Goal: Task Accomplishment & Management: Complete application form

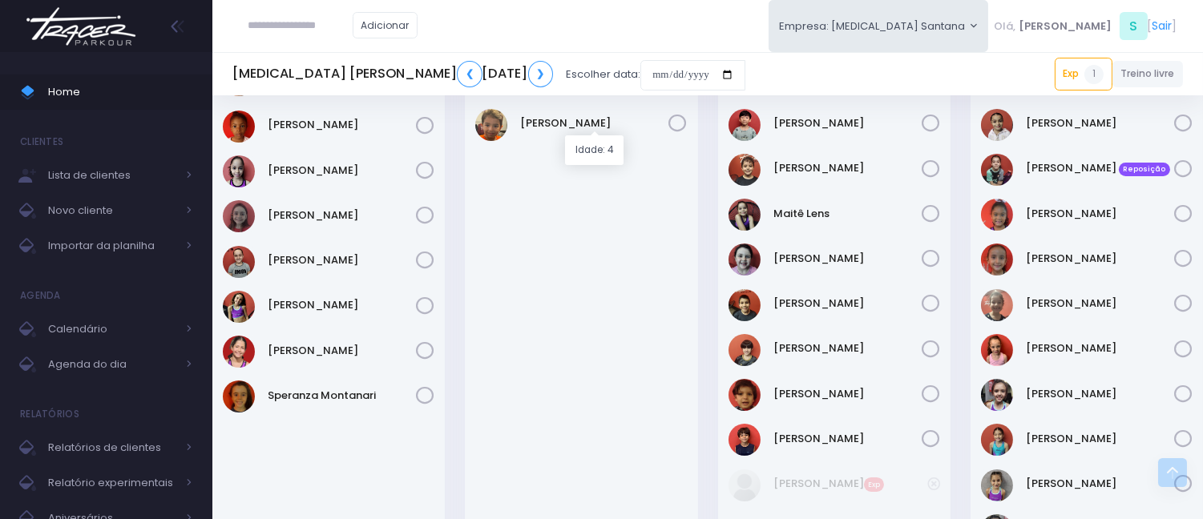
scroll to position [623, 0]
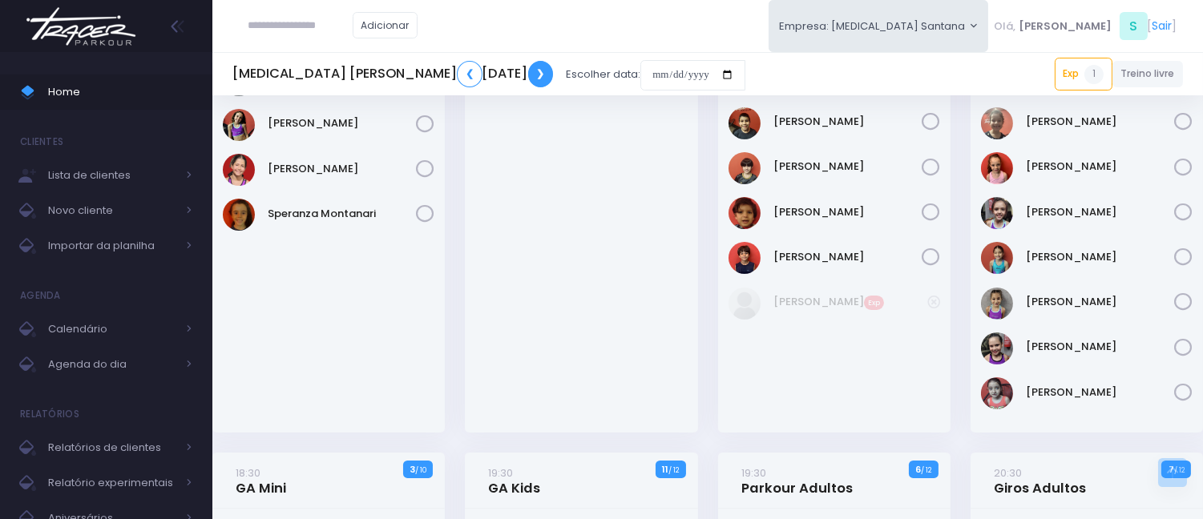
click at [542, 67] on link "❯" at bounding box center [541, 74] width 26 height 26
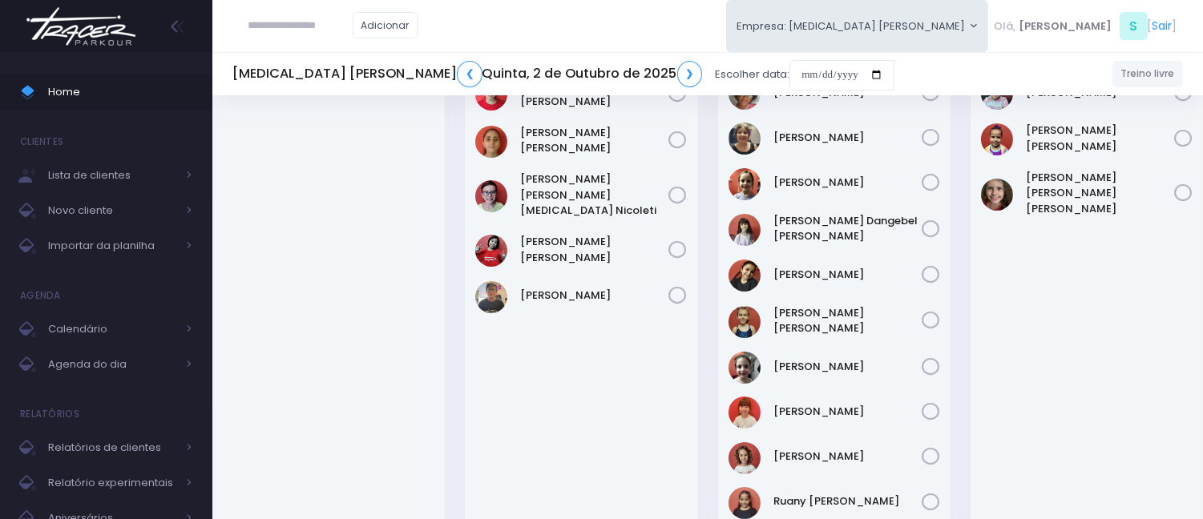
scroll to position [89, 0]
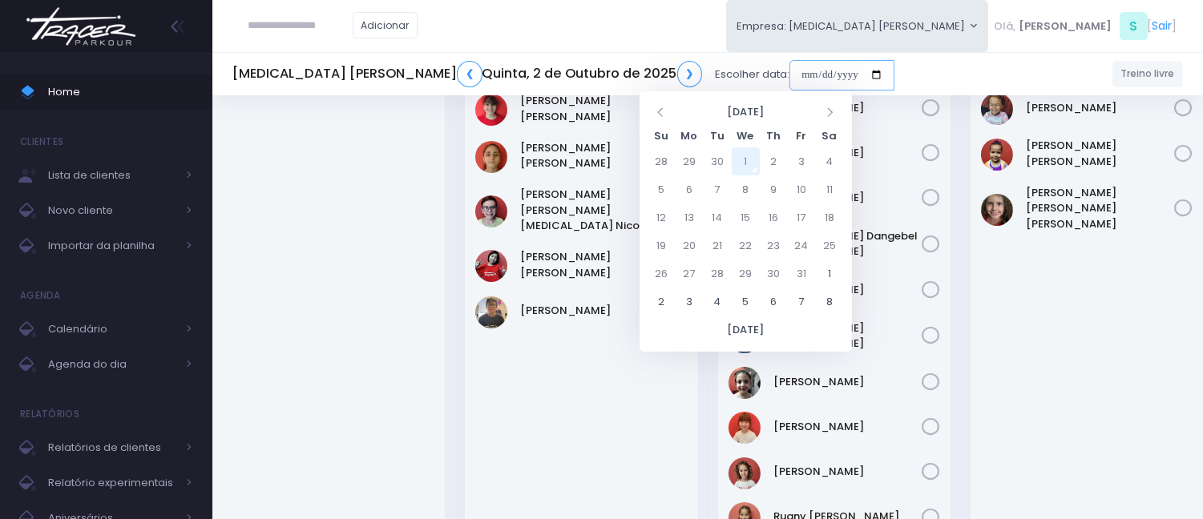
drag, startPoint x: 646, startPoint y: 75, endPoint x: 659, endPoint y: 83, distance: 15.8
click at [789, 75] on input "date" at bounding box center [841, 75] width 105 height 30
click at [1087, 276] on div "[PERSON_NAME]" at bounding box center [1086, 320] width 232 height 475
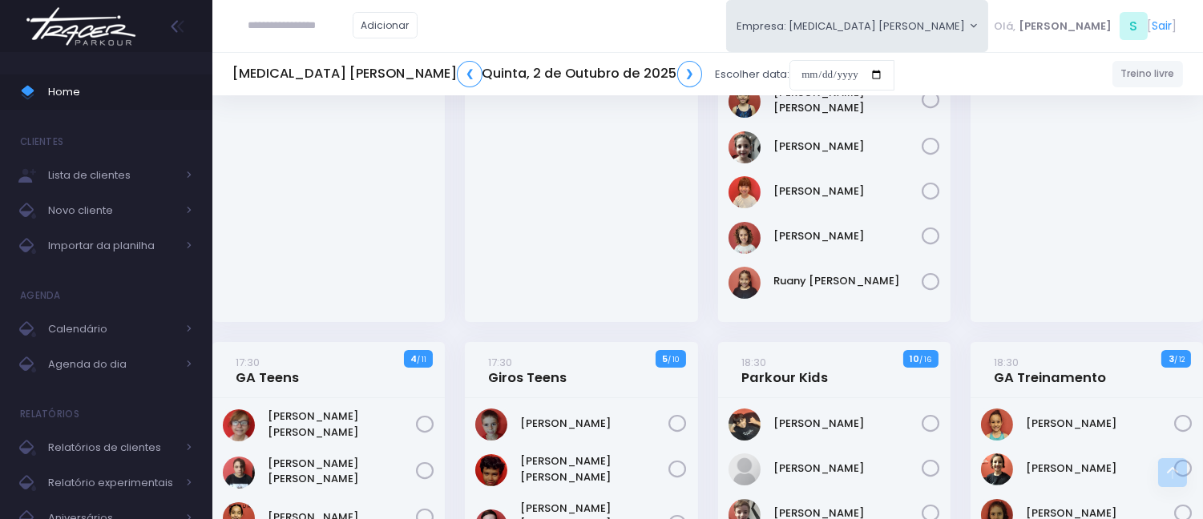
scroll to position [356, 0]
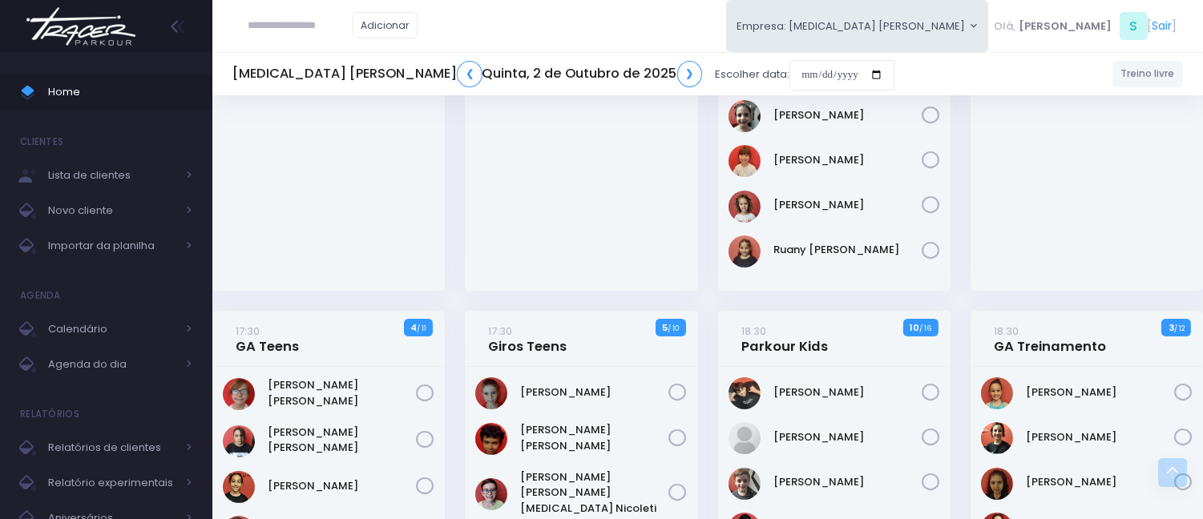
click at [575, 207] on div "[PERSON_NAME] [PERSON_NAME]" at bounding box center [581, 53] width 232 height 475
drag, startPoint x: 582, startPoint y: 298, endPoint x: 582, endPoint y: 235, distance: 63.3
click at [582, 297] on div "16:30 Parkour Teens 5 / 10" at bounding box center [581, 35] width 252 height 551
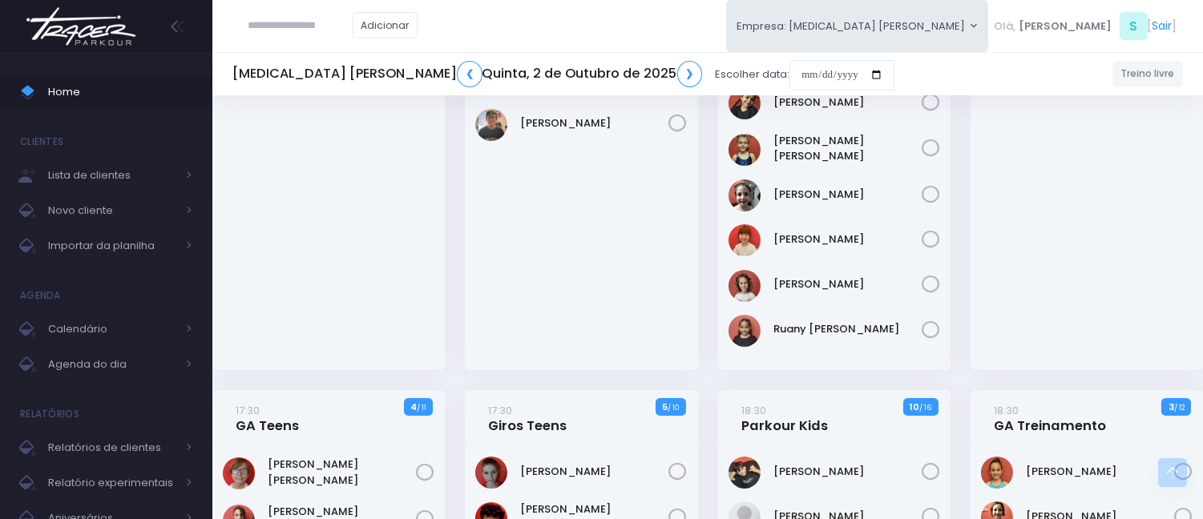
scroll to position [267, 0]
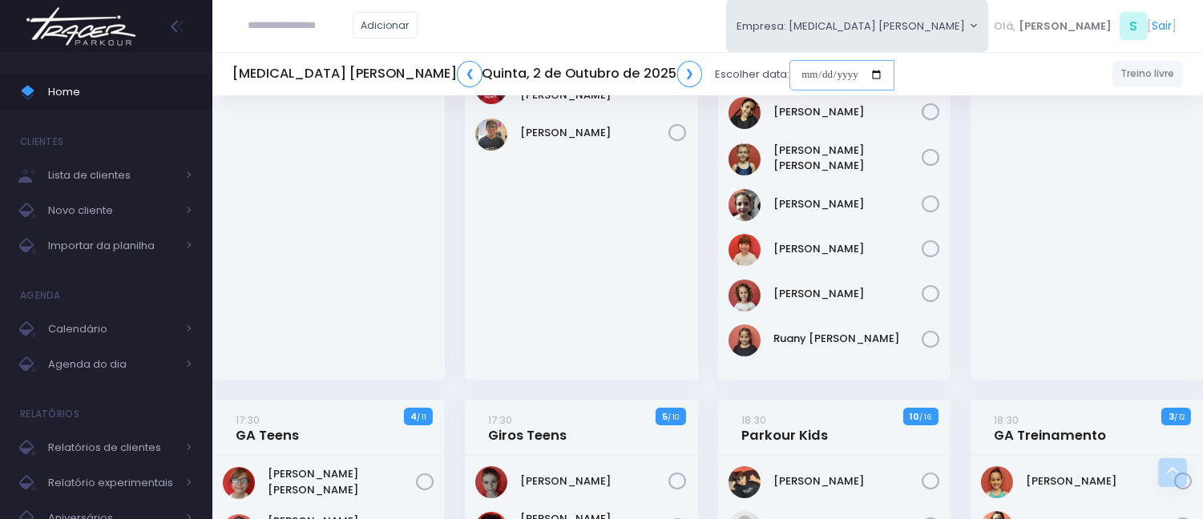
drag, startPoint x: 651, startPoint y: 71, endPoint x: 671, endPoint y: 83, distance: 24.0
click at [789, 71] on input "date" at bounding box center [841, 75] width 105 height 30
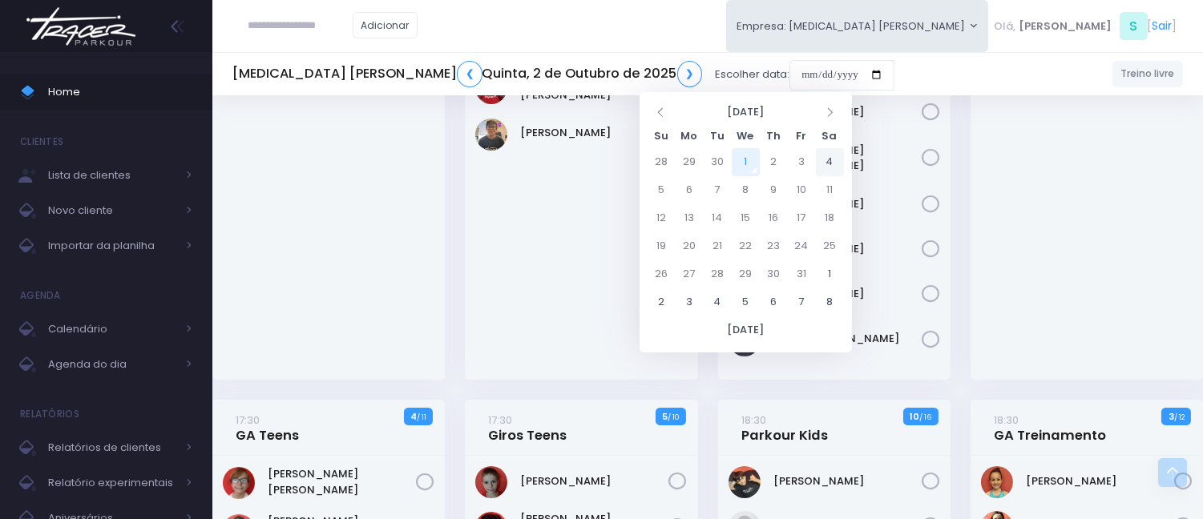
click at [829, 157] on td "4" at bounding box center [830, 162] width 28 height 28
type input "**********"
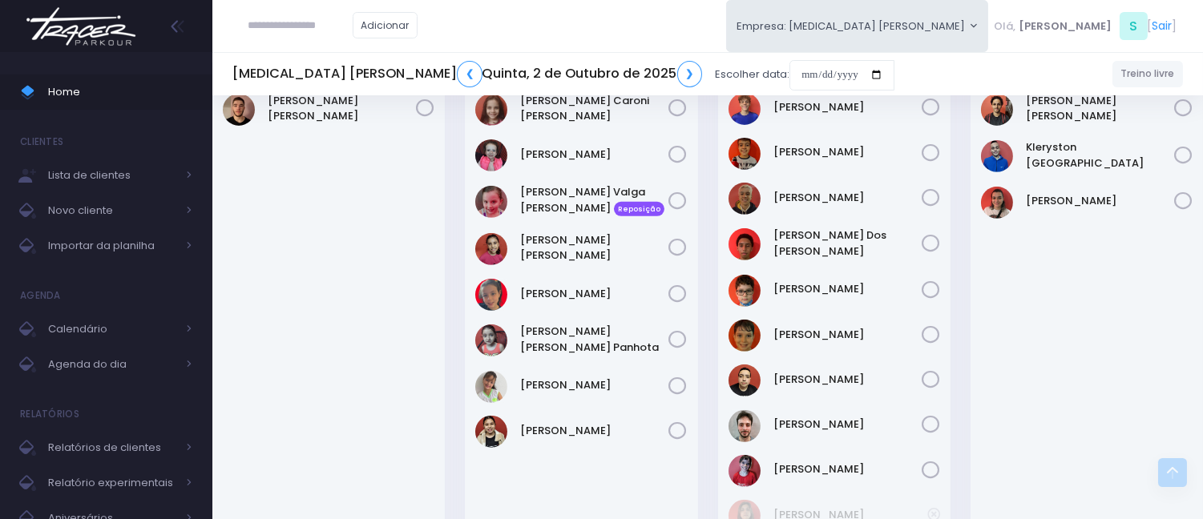
scroll to position [1316, 0]
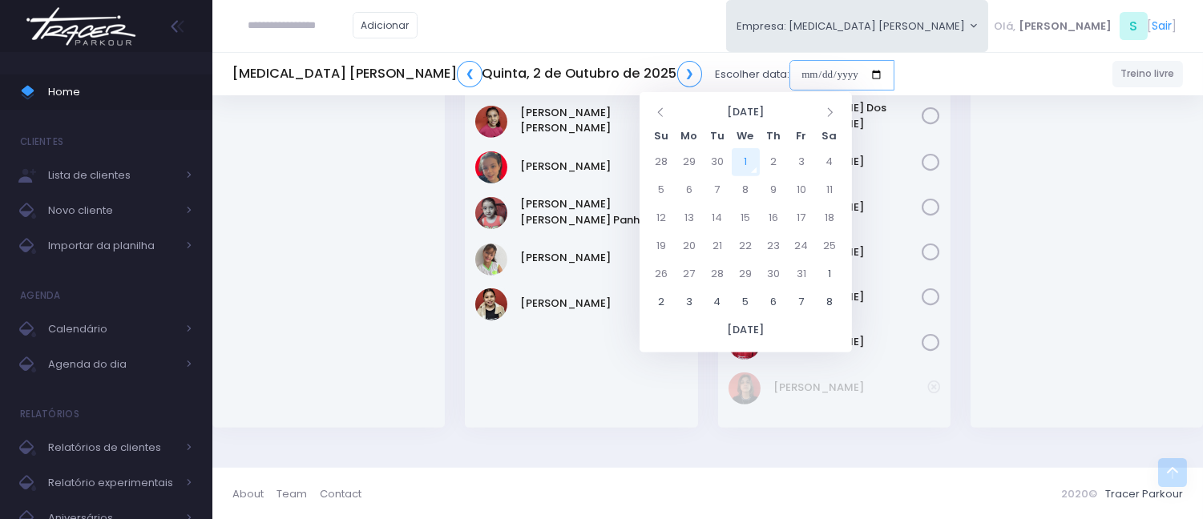
click at [789, 70] on input "date" at bounding box center [841, 75] width 105 height 30
click at [742, 159] on td "1" at bounding box center [745, 162] width 28 height 28
type input "**********"
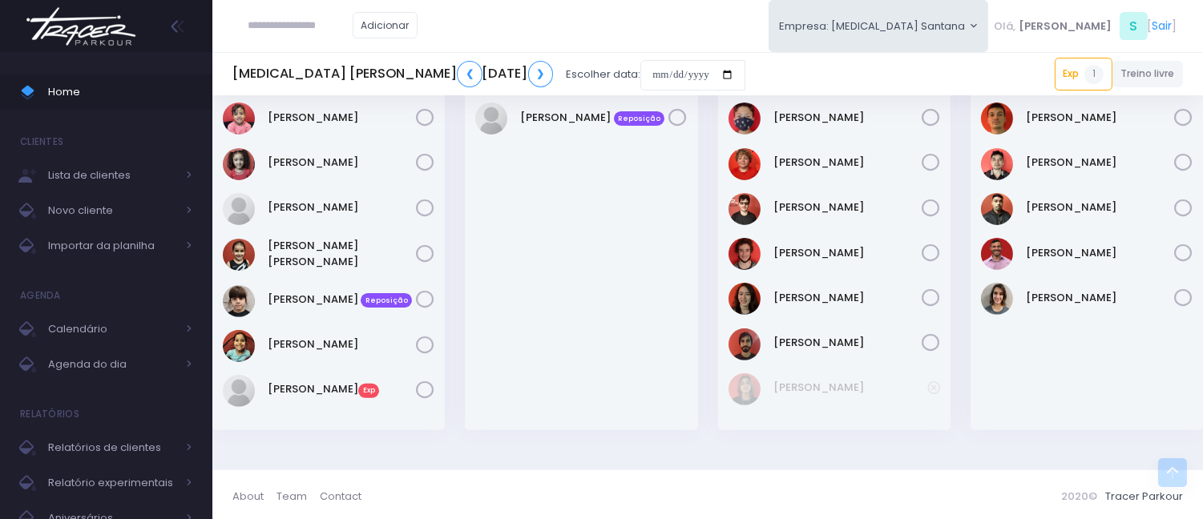
scroll to position [1056, 0]
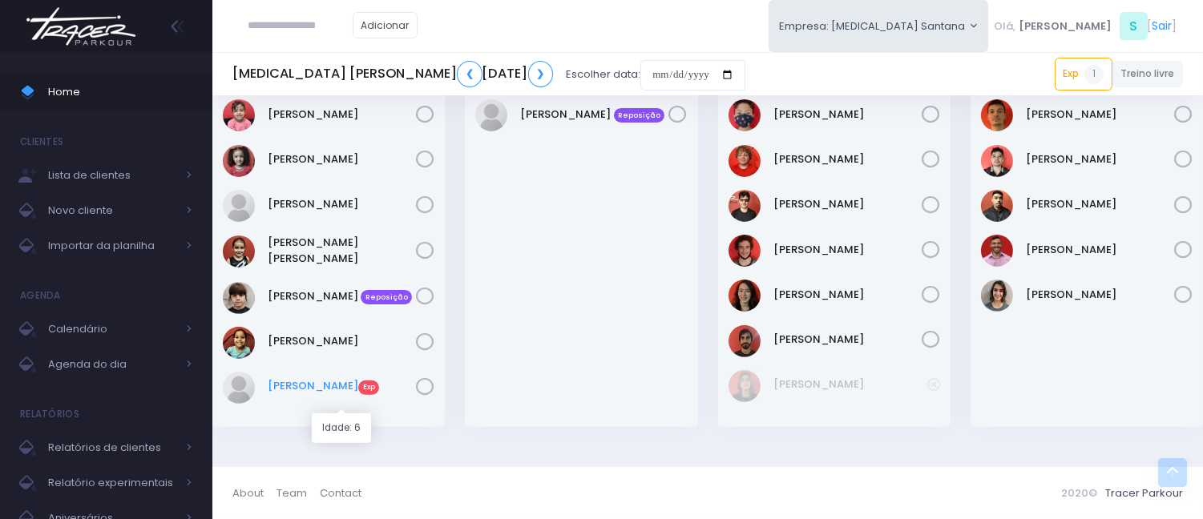
click at [295, 390] on link "Mel Prieto Exp" at bounding box center [342, 386] width 148 height 16
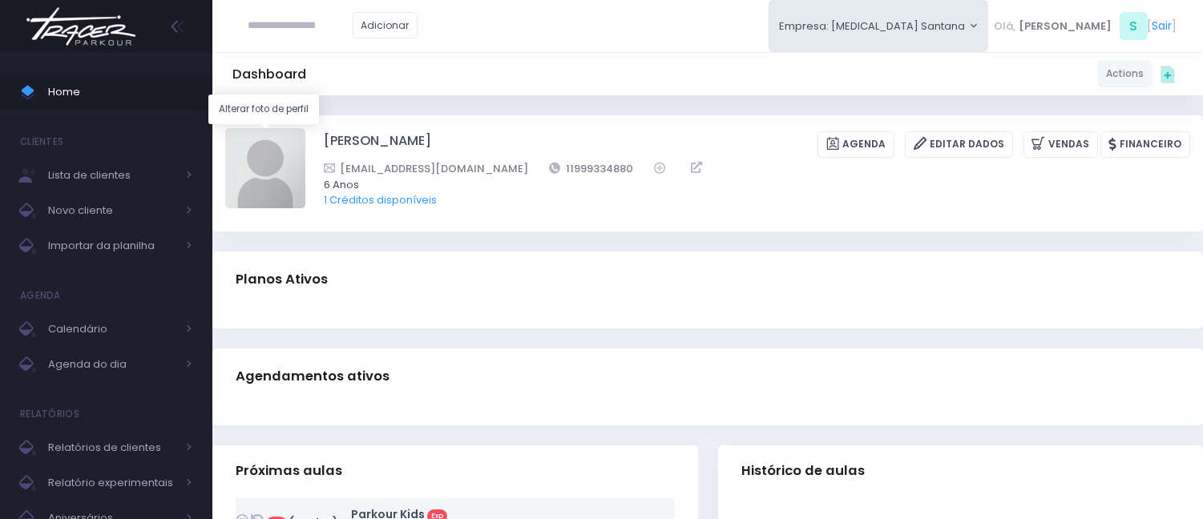
click at [269, 150] on img at bounding box center [265, 168] width 80 height 80
click at [304, 128] on input "file" at bounding box center [304, 127] width 1 height 1
type input "**********"
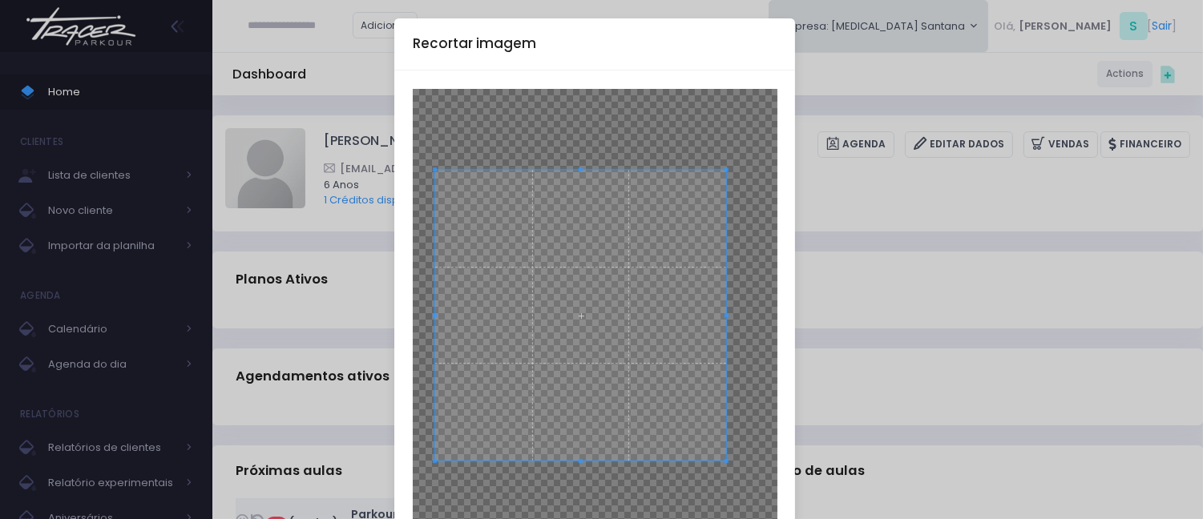
click at [623, 296] on span at bounding box center [581, 316] width 292 height 292
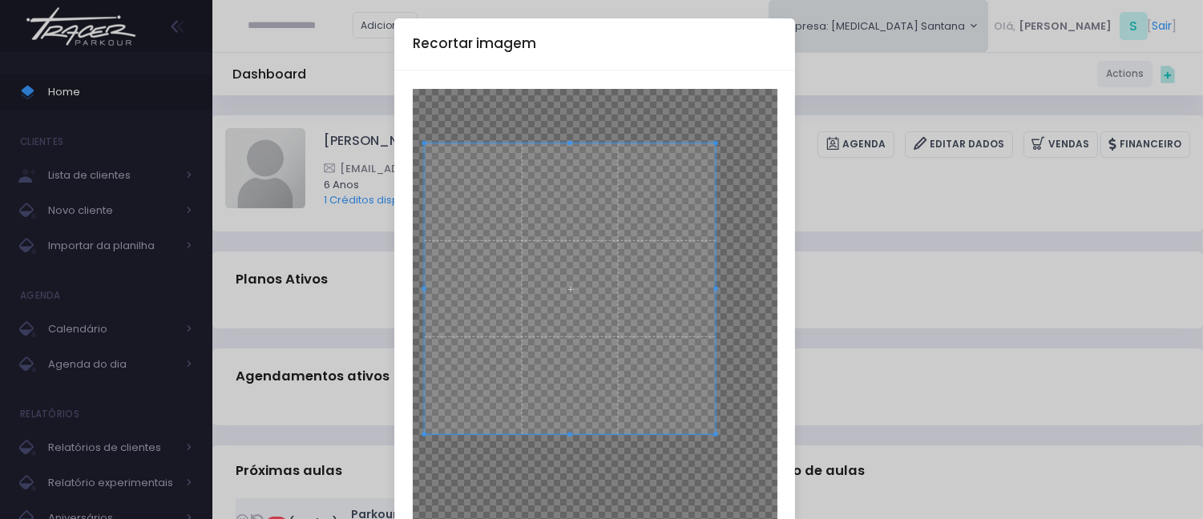
drag, startPoint x: 1186, startPoint y: 102, endPoint x: 1195, endPoint y: 198, distance: 96.5
click at [1195, 198] on div "Recortar imagem × Cancelar Cortar" at bounding box center [601, 259] width 1203 height 519
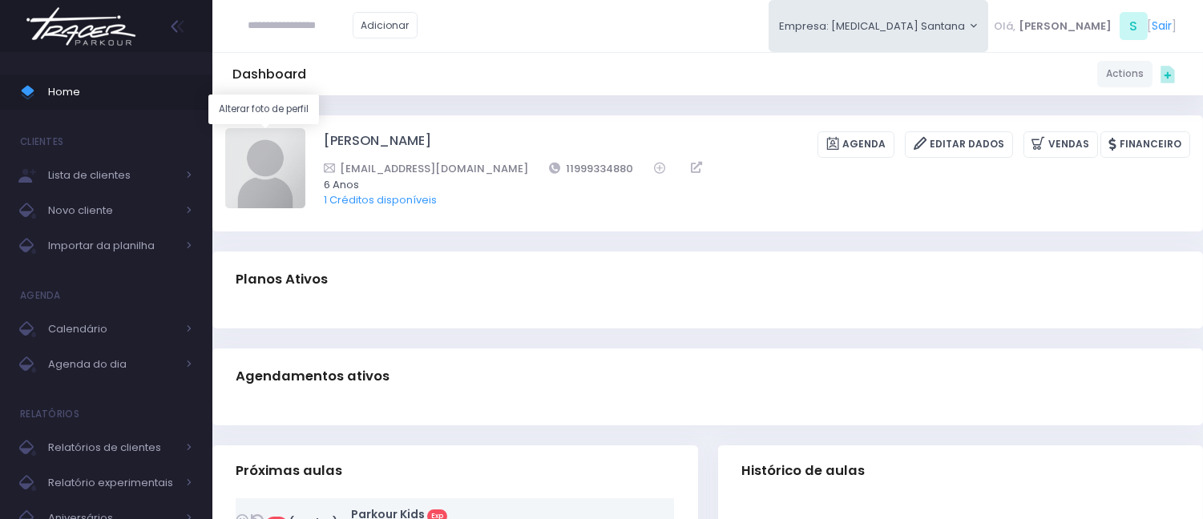
click at [273, 147] on img at bounding box center [265, 168] width 80 height 80
click at [304, 128] on input "file" at bounding box center [304, 127] width 1 height 1
type input "**********"
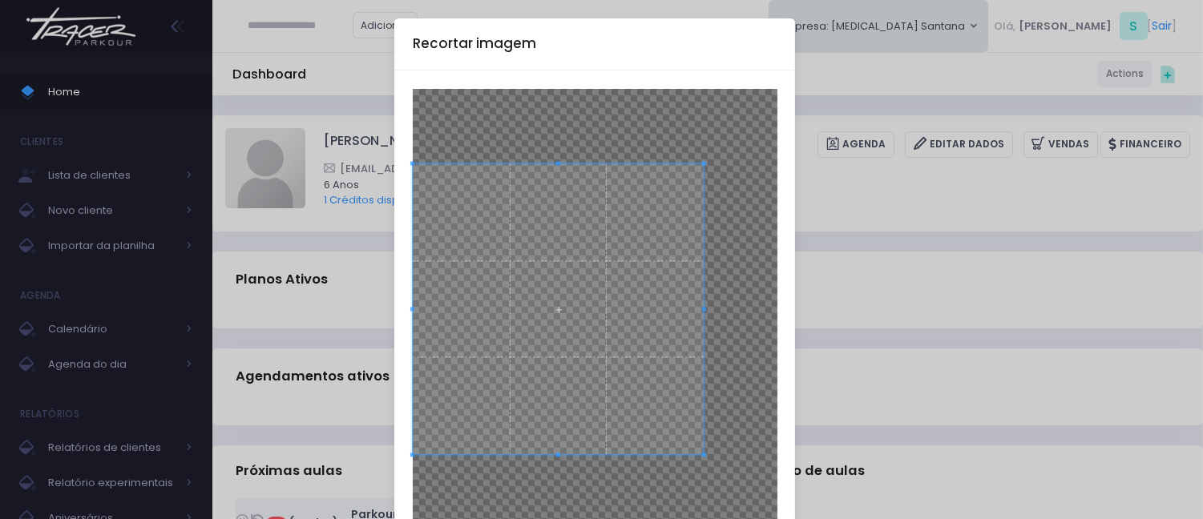
click at [578, 278] on span at bounding box center [559, 309] width 292 height 292
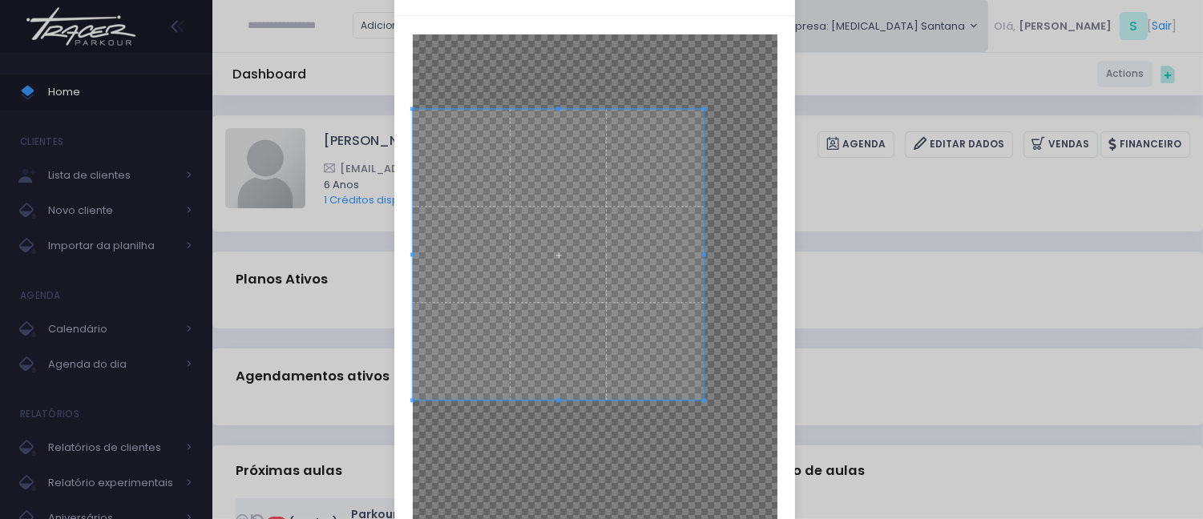
scroll to position [159, 0]
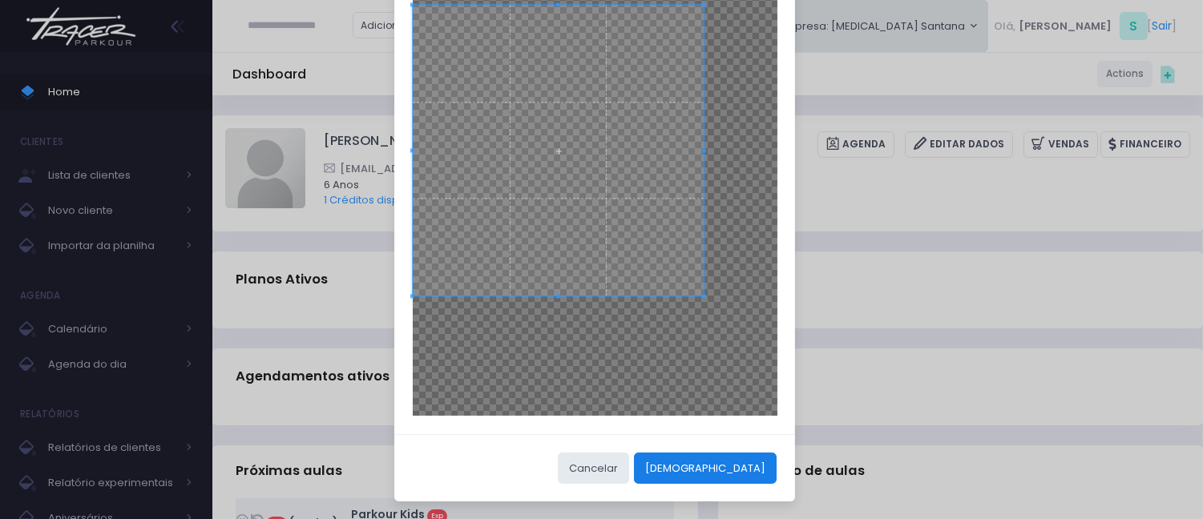
click at [731, 459] on button "Cortar" at bounding box center [705, 468] width 143 height 30
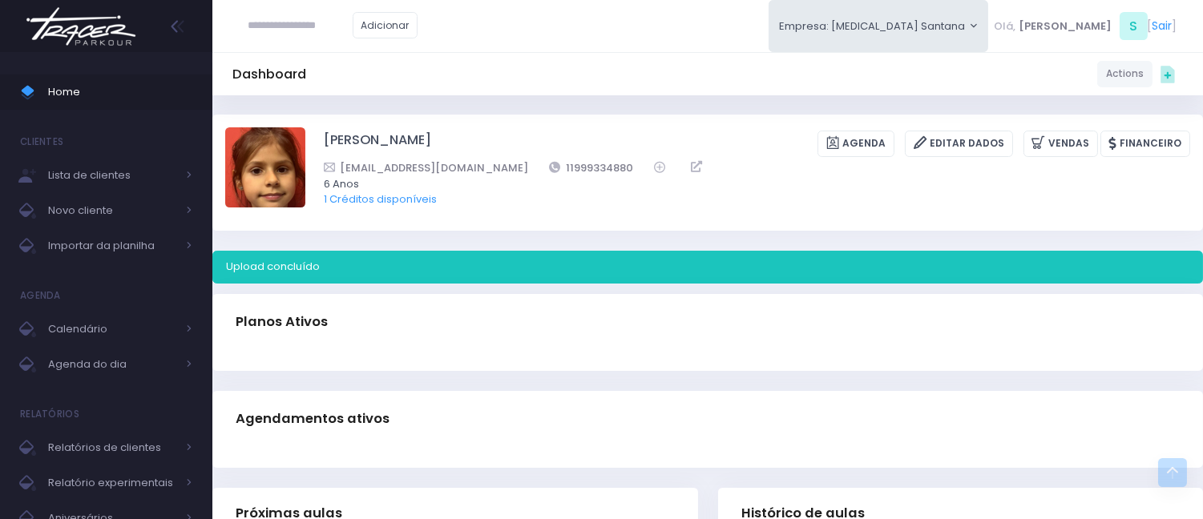
scroll to position [0, 0]
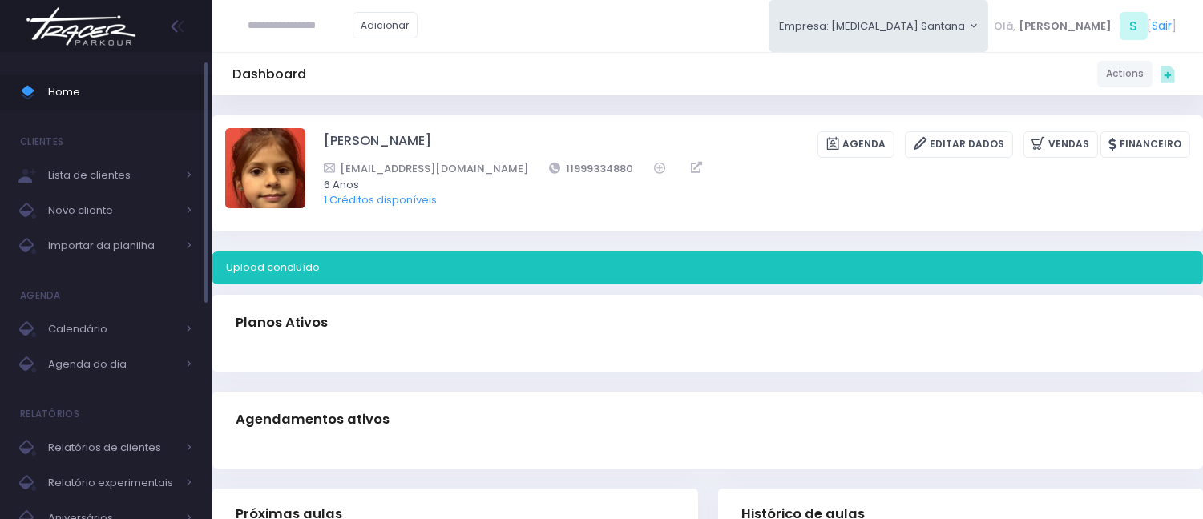
click at [26, 98] on icon at bounding box center [28, 97] width 13 height 6
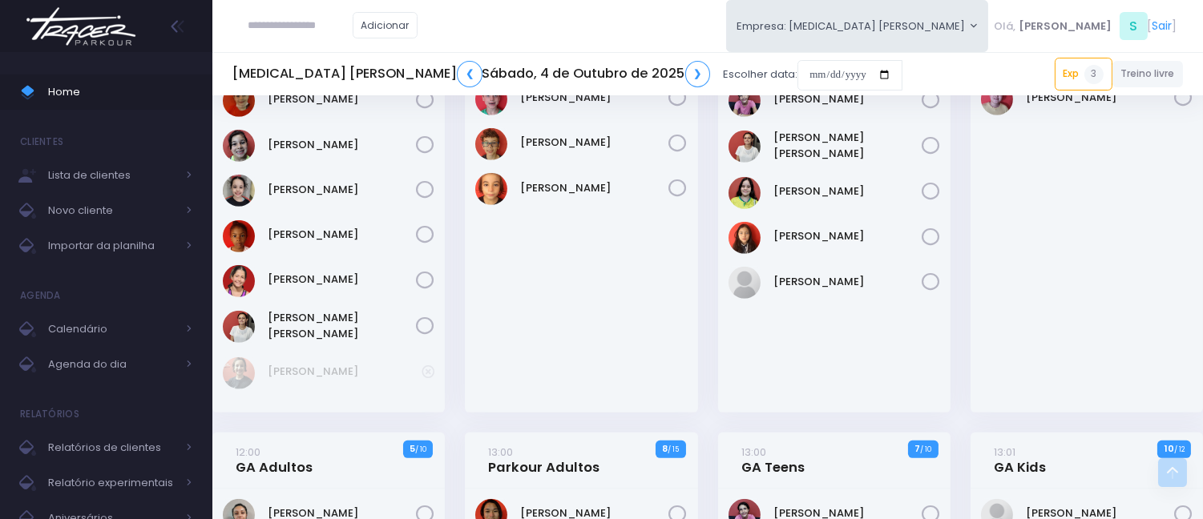
scroll to position [1513, 0]
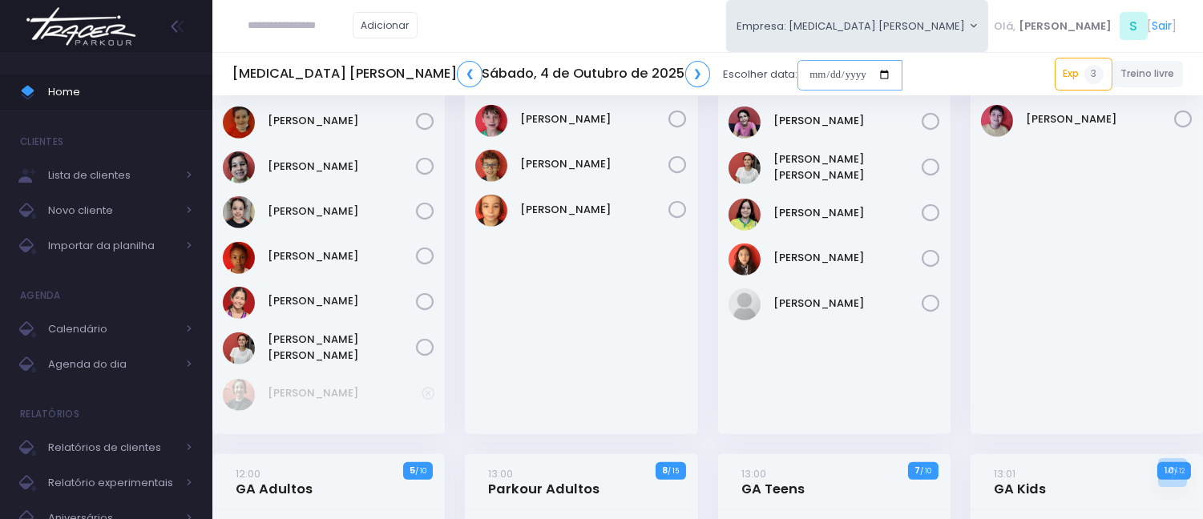
drag, startPoint x: 663, startPoint y: 76, endPoint x: 665, endPoint y: 85, distance: 9.1
click at [797, 76] on input "date" at bounding box center [849, 75] width 105 height 30
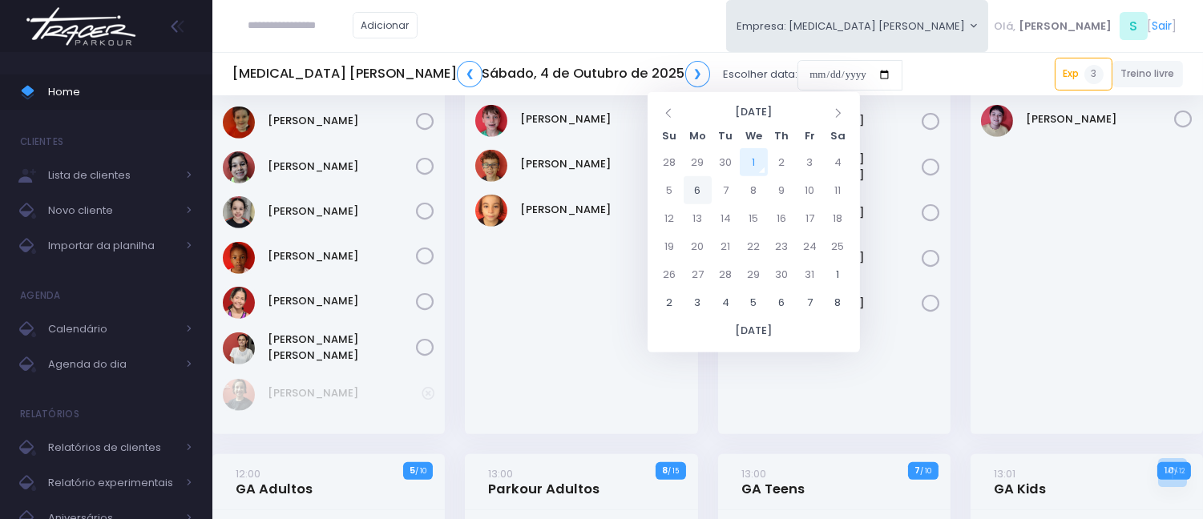
click at [701, 179] on td "6" at bounding box center [697, 190] width 28 height 28
type input "**********"
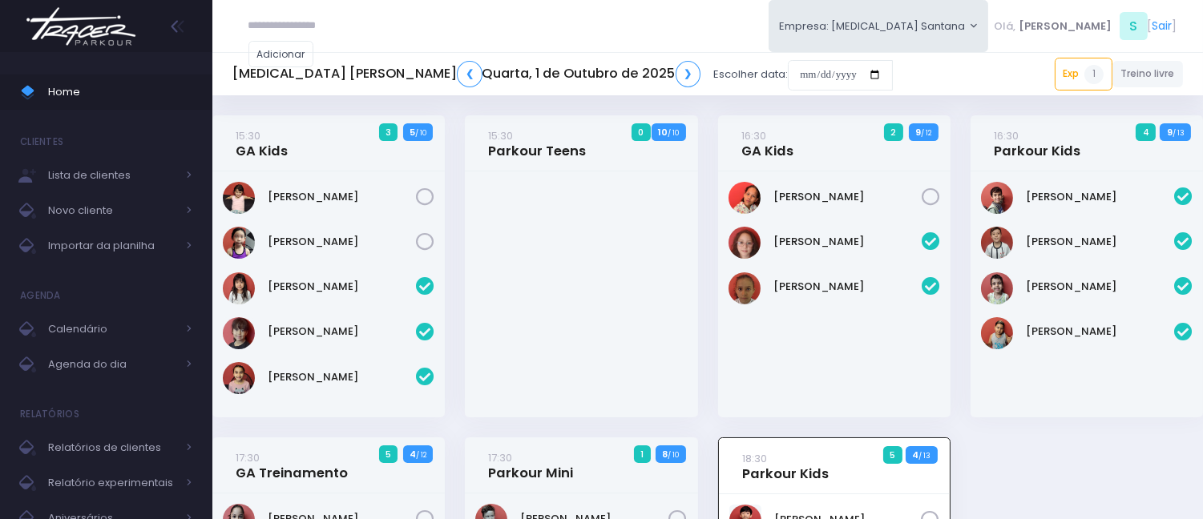
scroll to position [437, 0]
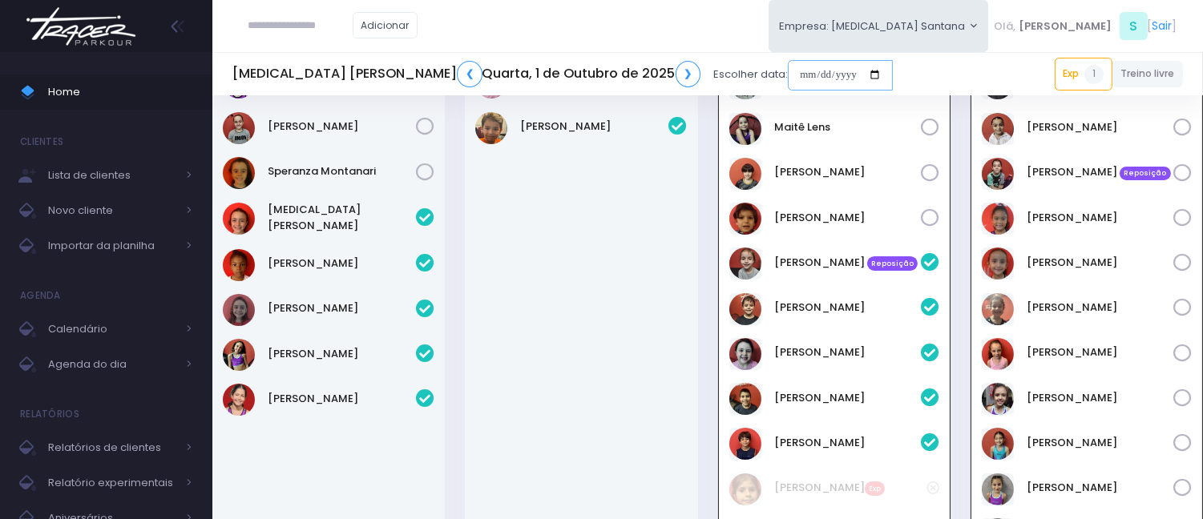
click at [788, 76] on input "date" at bounding box center [840, 75] width 105 height 30
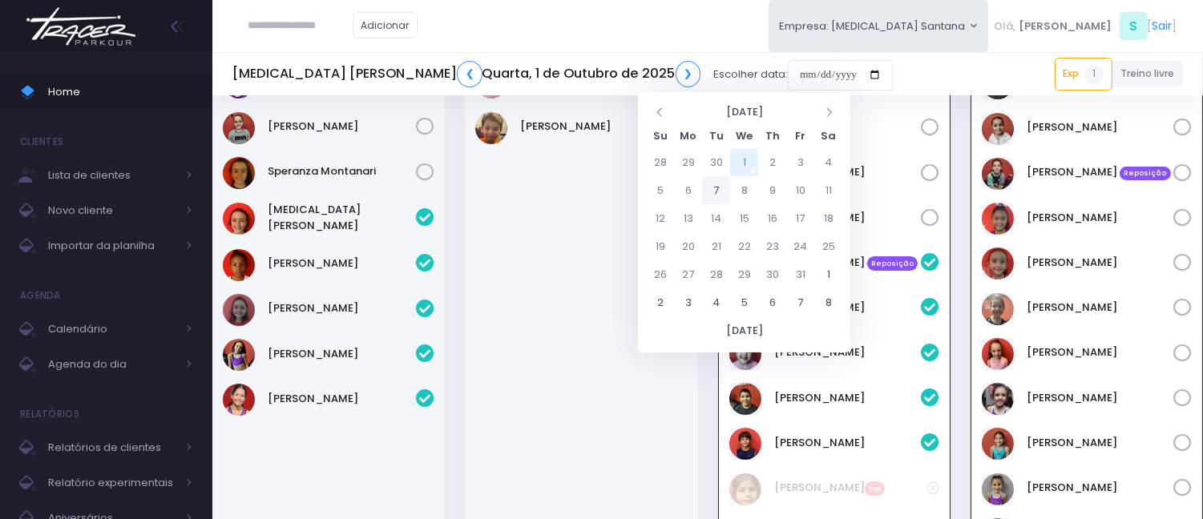
click at [708, 187] on td "7" at bounding box center [716, 190] width 28 height 28
type input "**********"
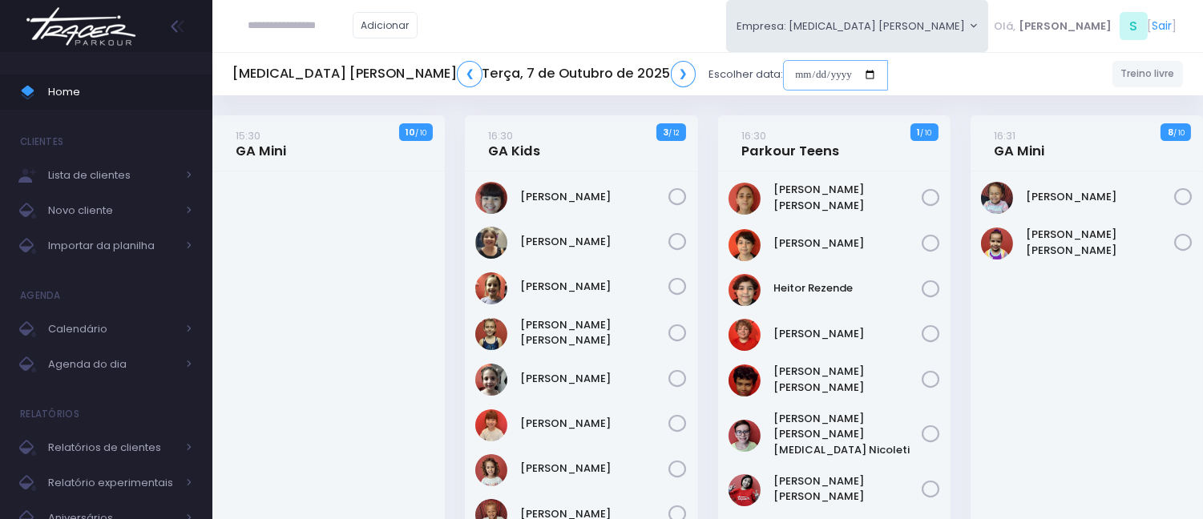
click at [783, 60] on input "date" at bounding box center [835, 75] width 105 height 30
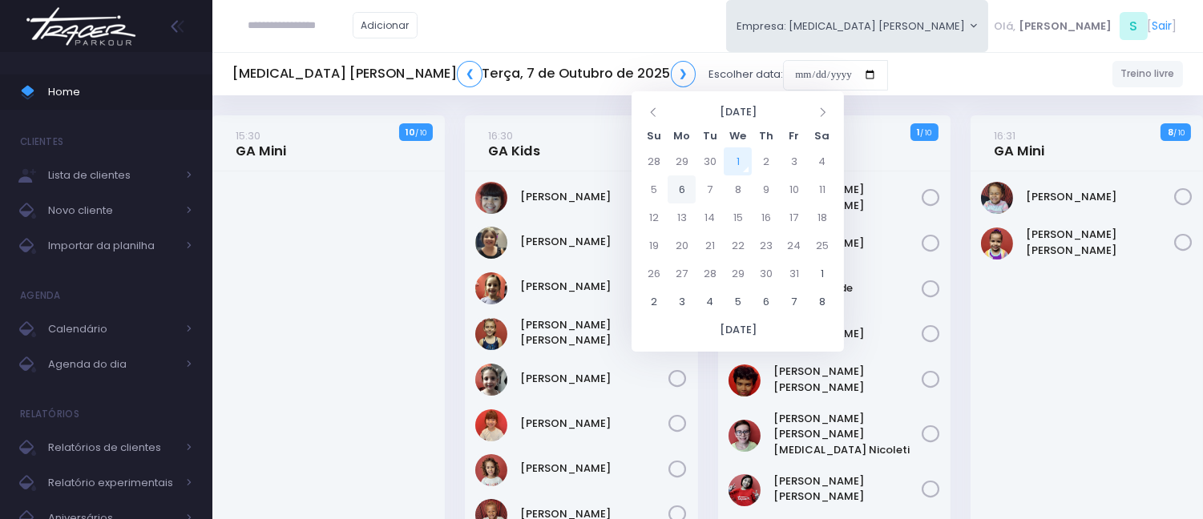
click at [671, 192] on td "6" at bounding box center [681, 189] width 28 height 28
type input "**********"
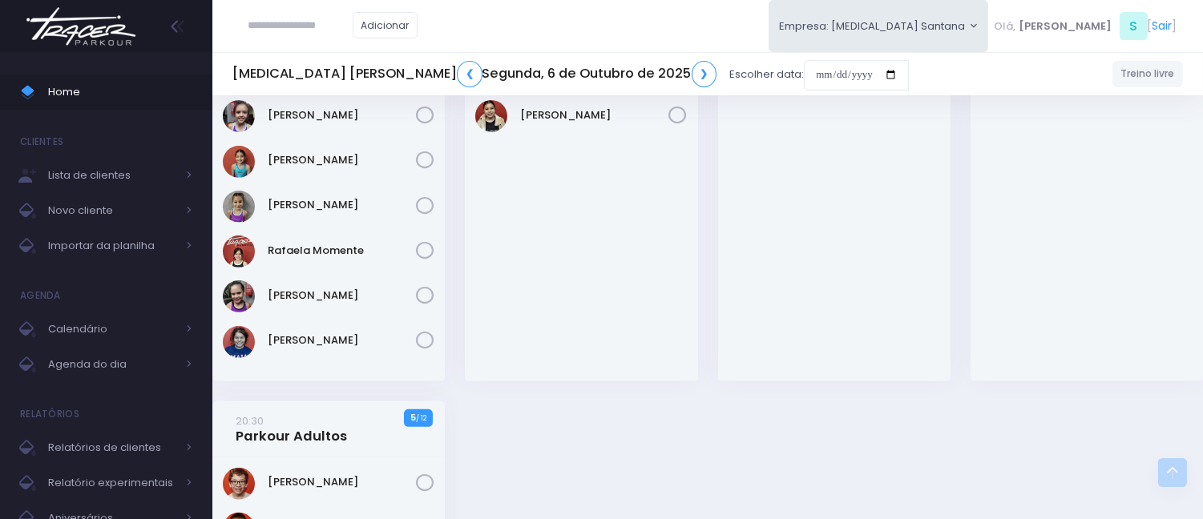
scroll to position [1246, 0]
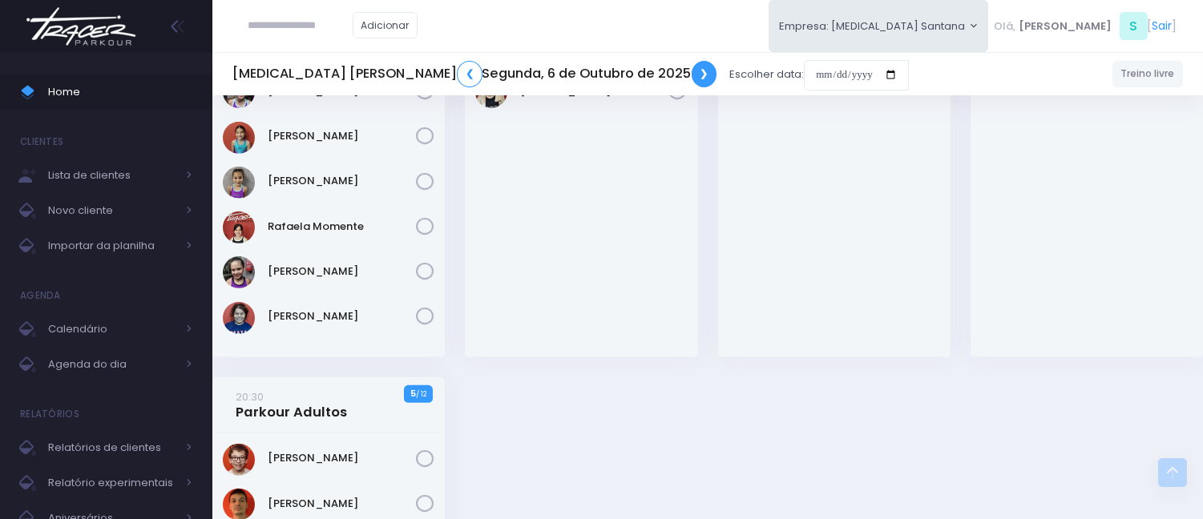
click at [691, 75] on link "❯" at bounding box center [704, 74] width 26 height 26
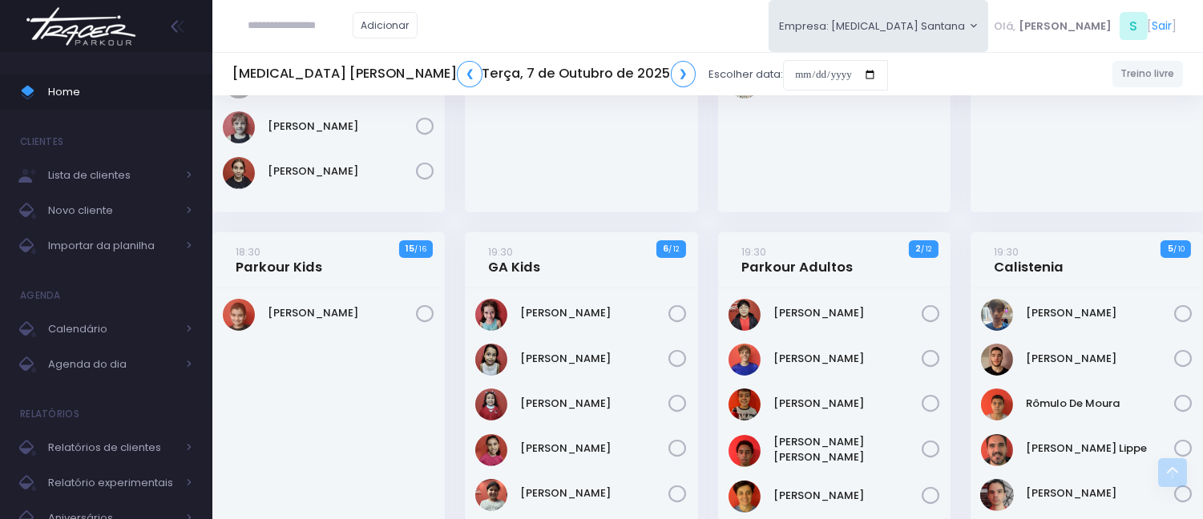
scroll to position [979, 0]
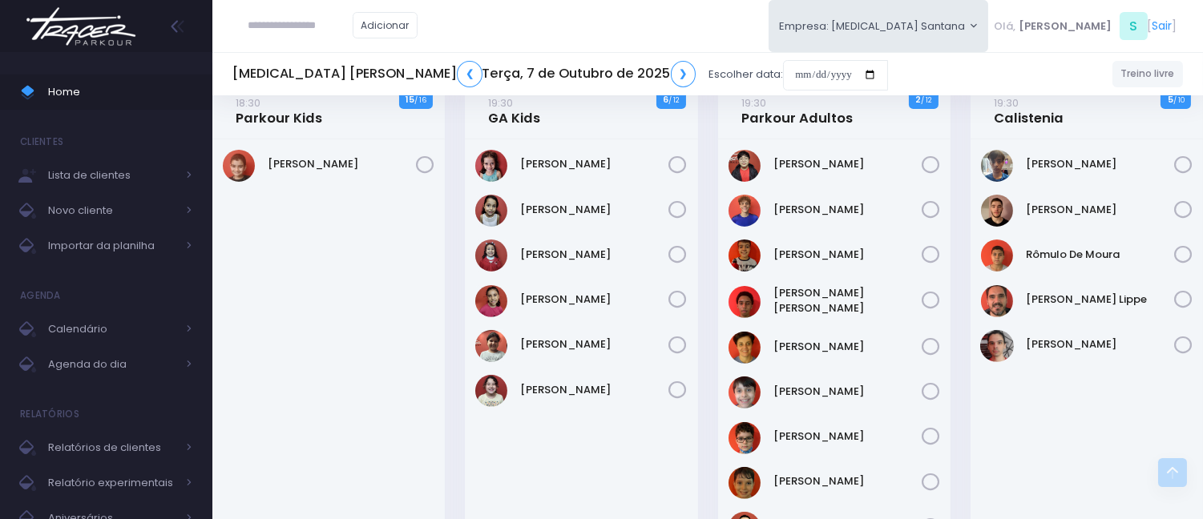
scroll to position [1068, 0]
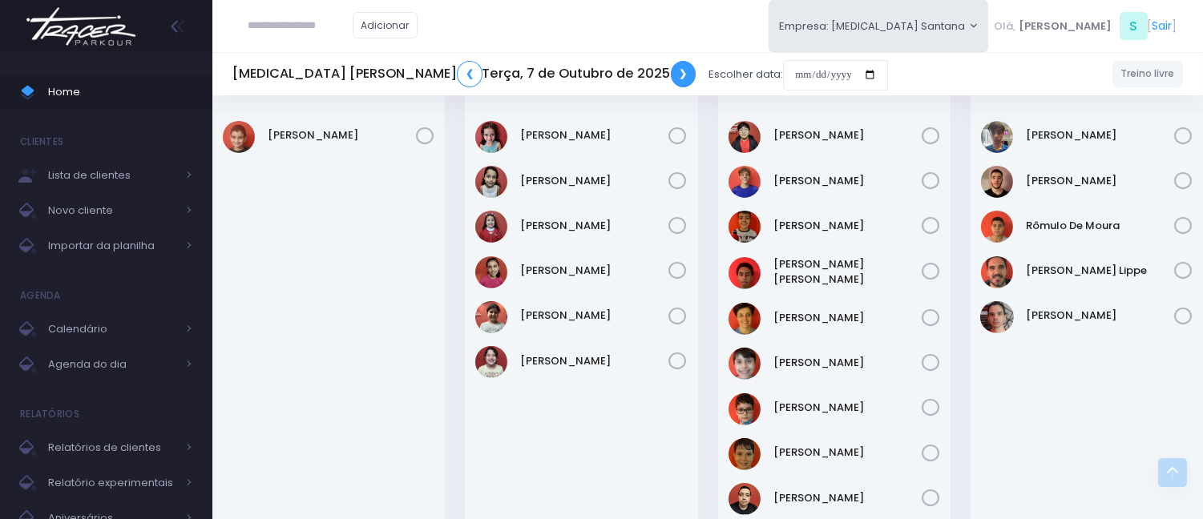
click at [671, 75] on link "❯" at bounding box center [684, 74] width 26 height 26
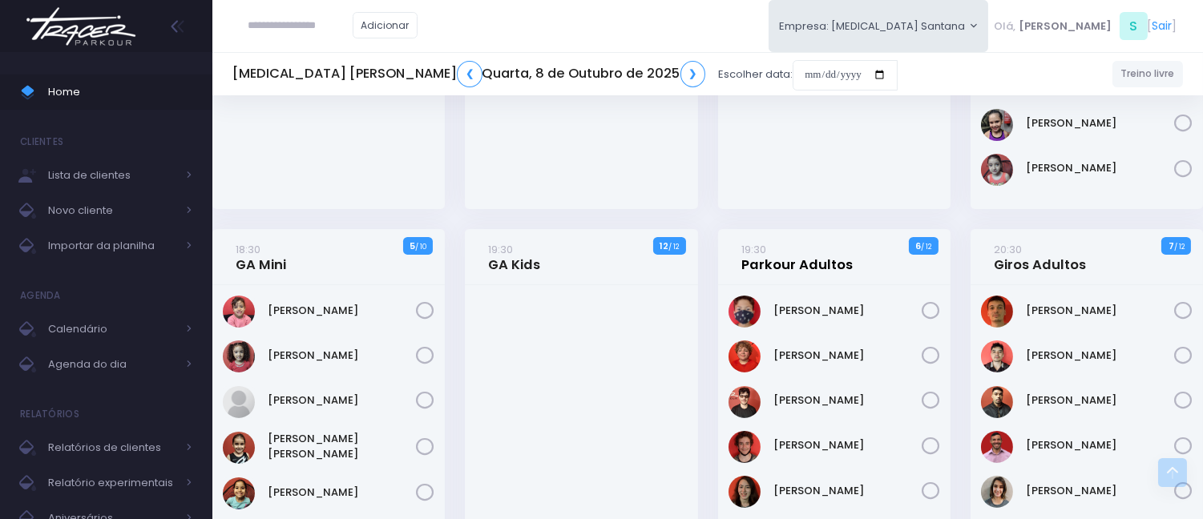
scroll to position [890, 0]
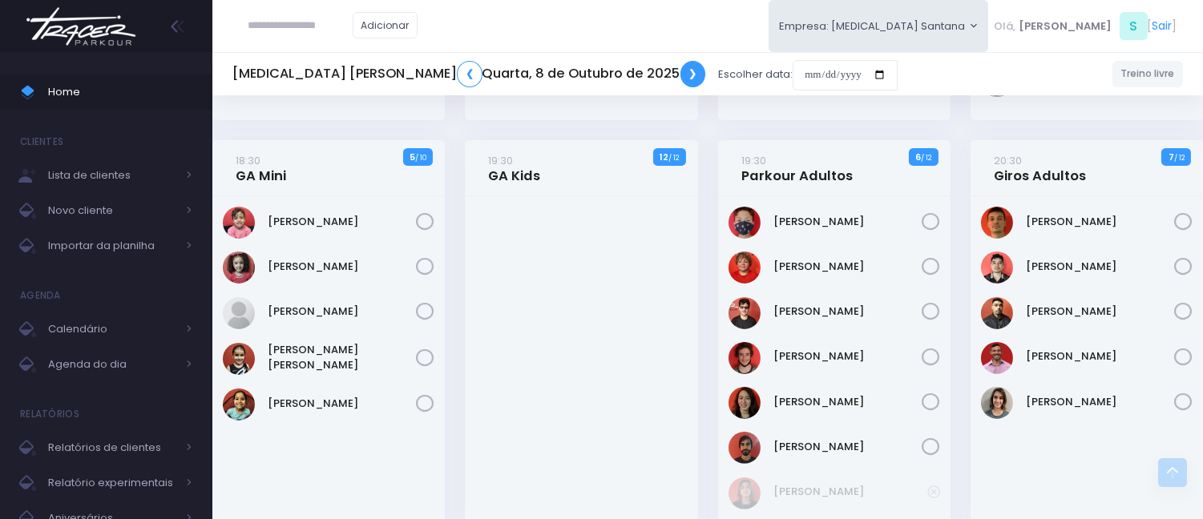
click at [680, 70] on link "❯" at bounding box center [693, 74] width 26 height 26
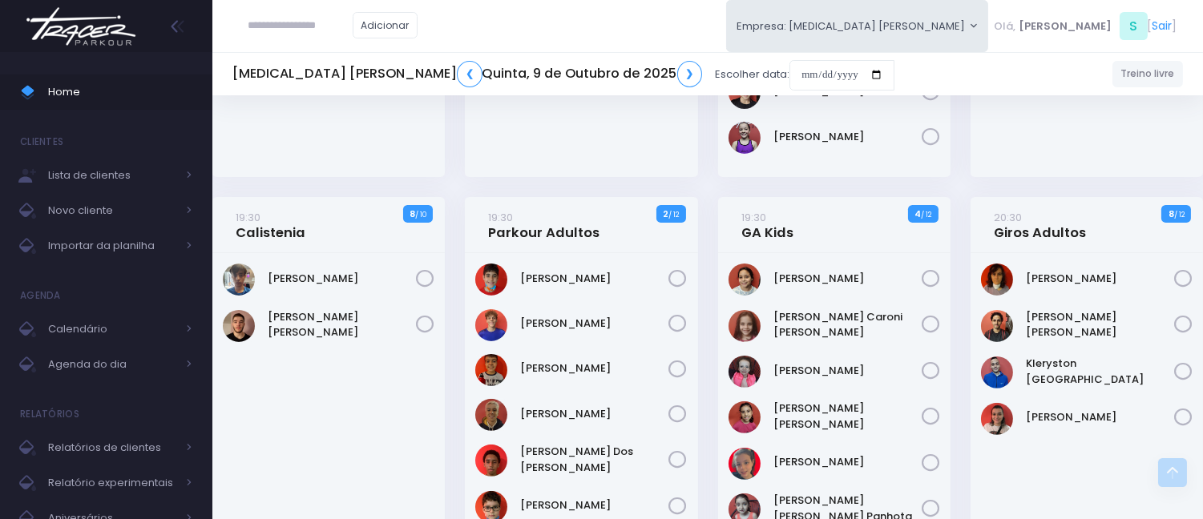
scroll to position [959, 0]
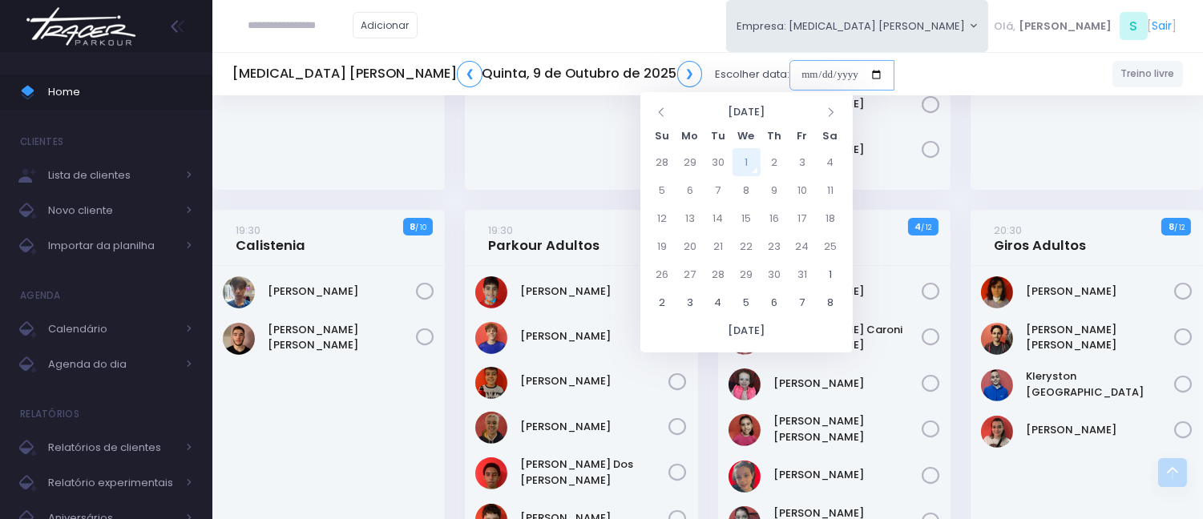
click at [789, 78] on input "date" at bounding box center [841, 75] width 105 height 30
click at [828, 159] on td "4" at bounding box center [830, 162] width 28 height 28
type input "**********"
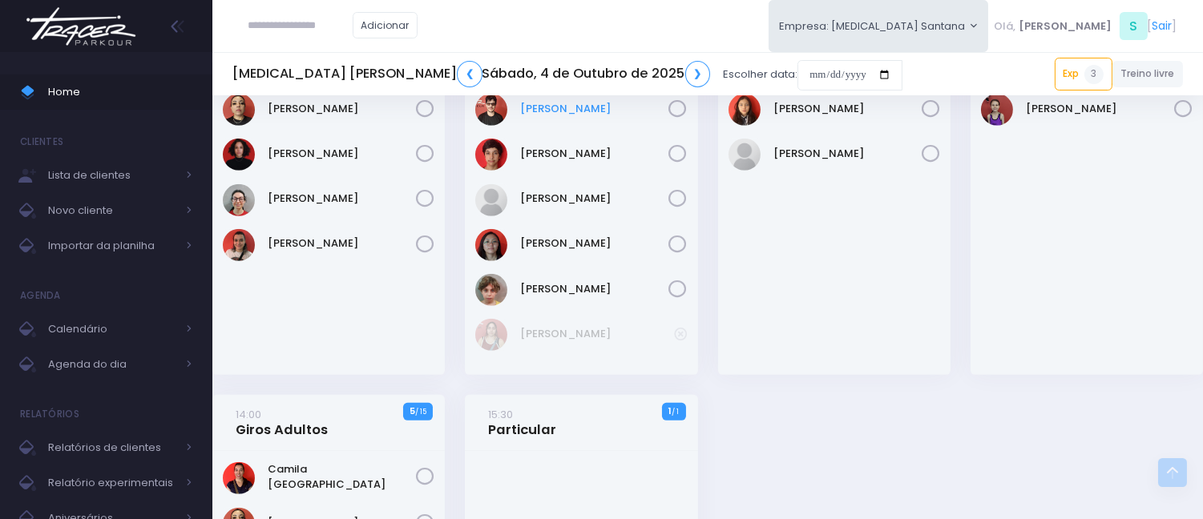
scroll to position [1780, 0]
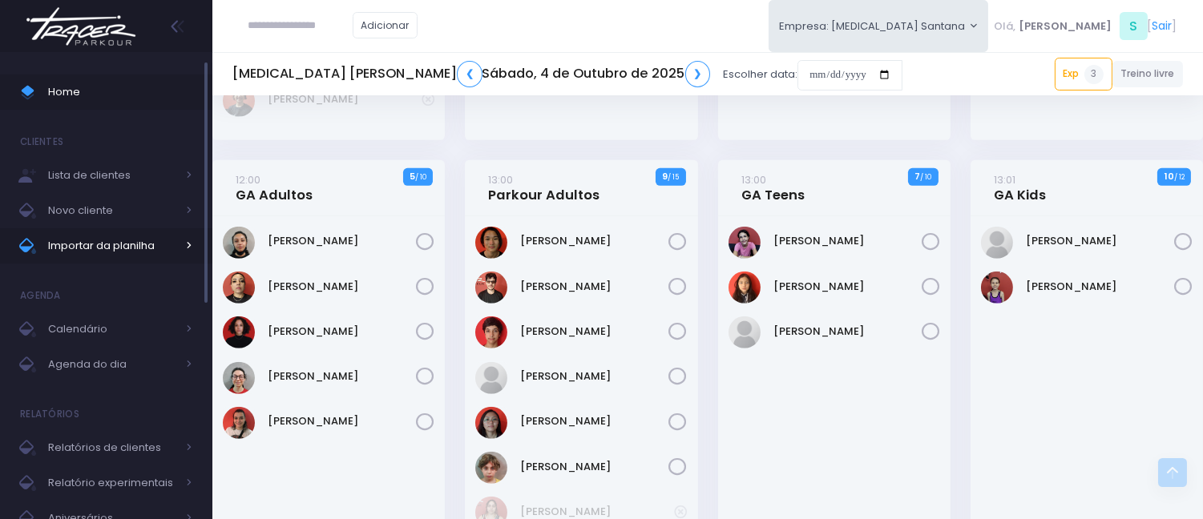
click at [160, 250] on span "Importar da planilha" at bounding box center [112, 246] width 128 height 21
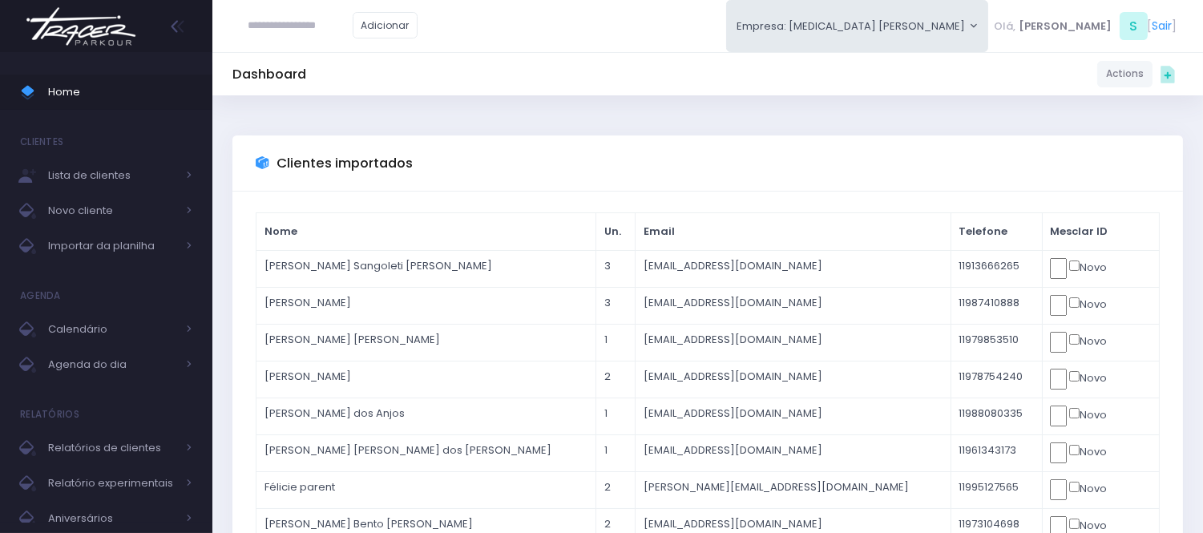
click at [315, 38] on input "text" at bounding box center [300, 25] width 104 height 30
type input "**********"
click at [115, 89] on span "Home" at bounding box center [120, 92] width 144 height 21
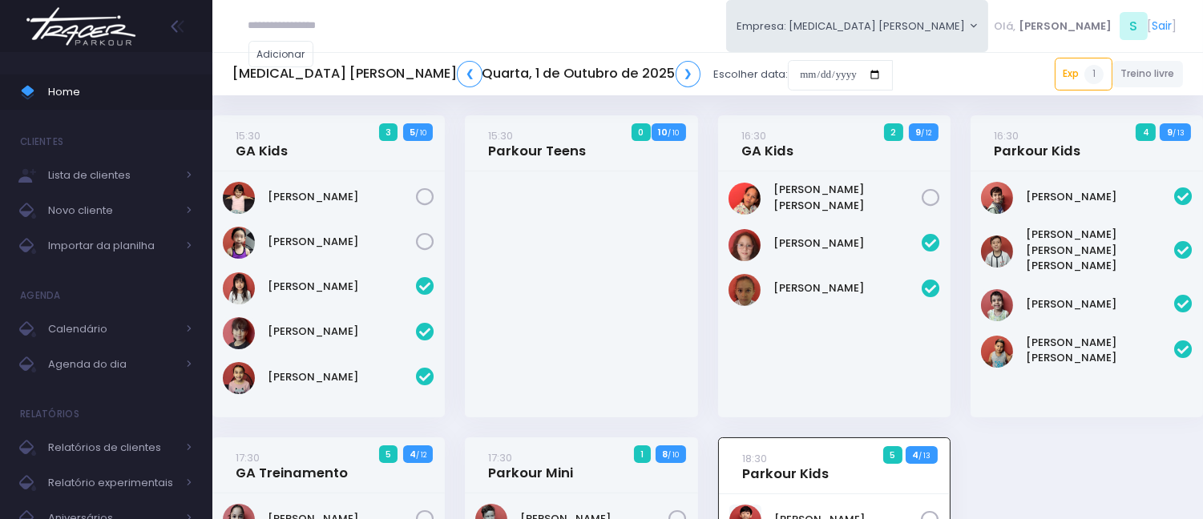
scroll to position [437, 0]
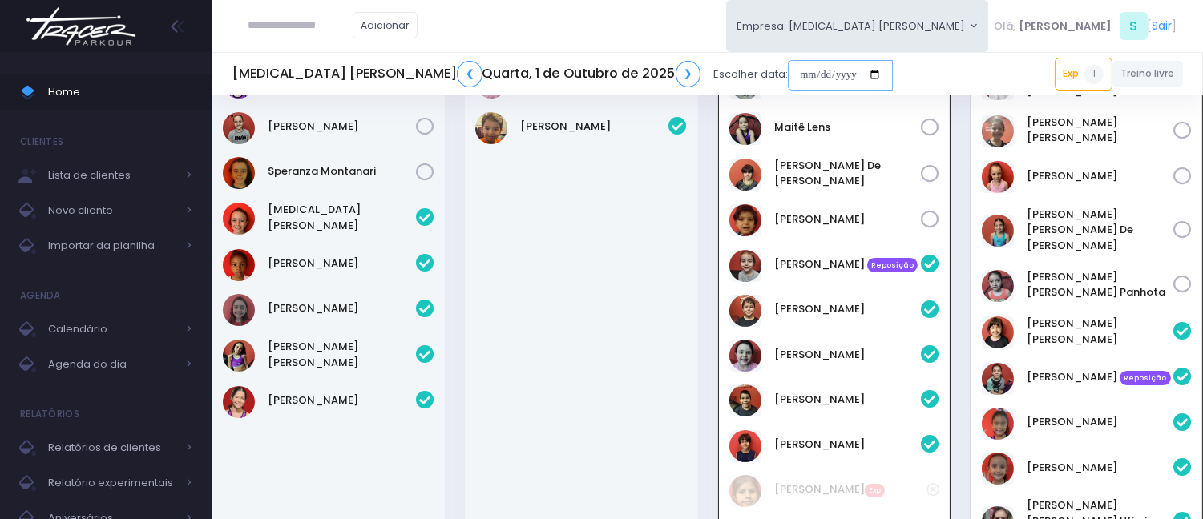
click at [788, 71] on input "date" at bounding box center [840, 75] width 105 height 30
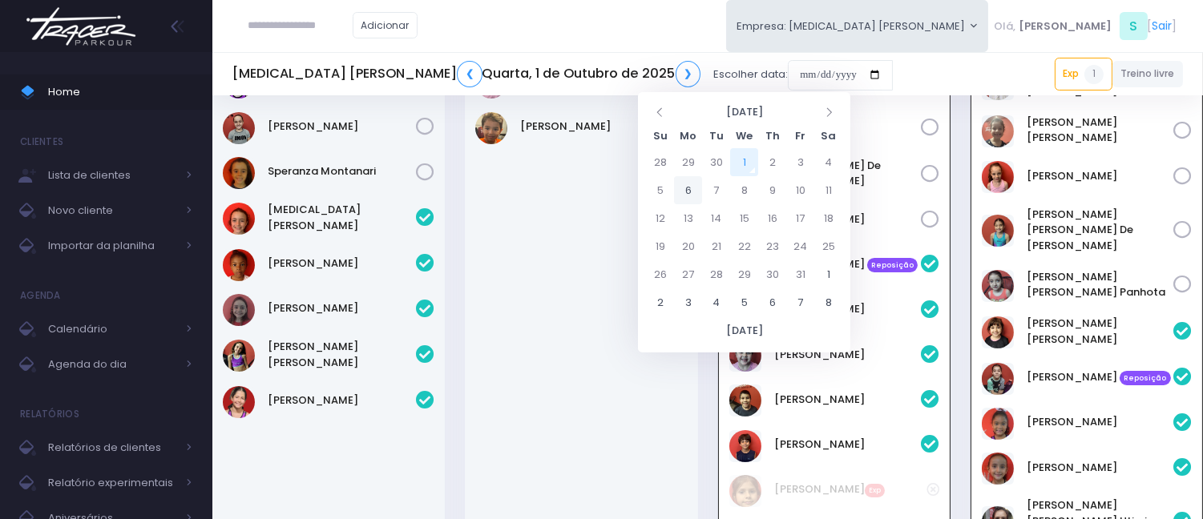
click at [686, 195] on td "6" at bounding box center [688, 190] width 28 height 28
type input "**********"
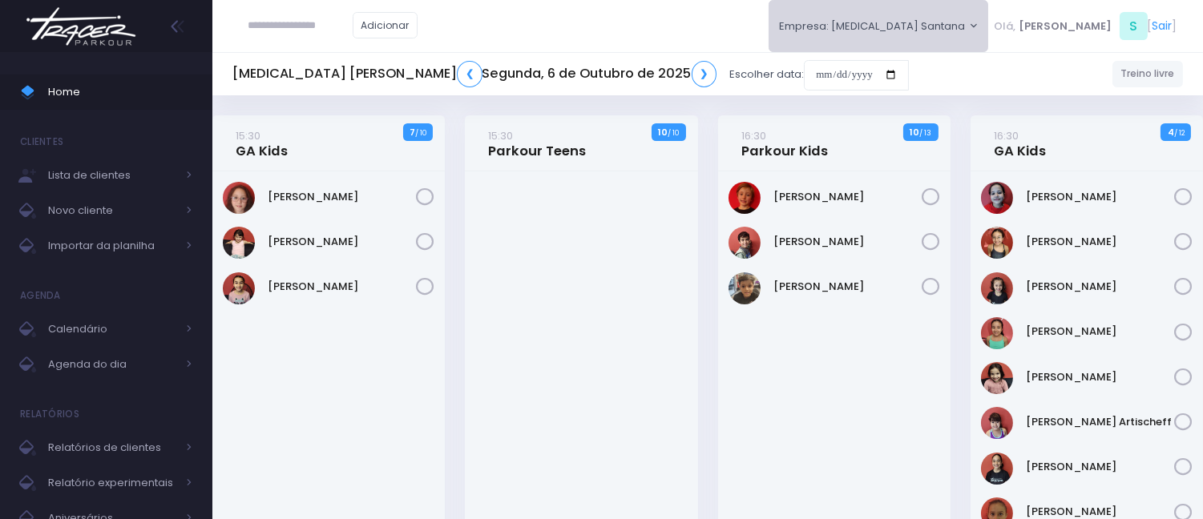
click at [907, 35] on button "Empresa: T3 Santana" at bounding box center [878, 26] width 220 height 52
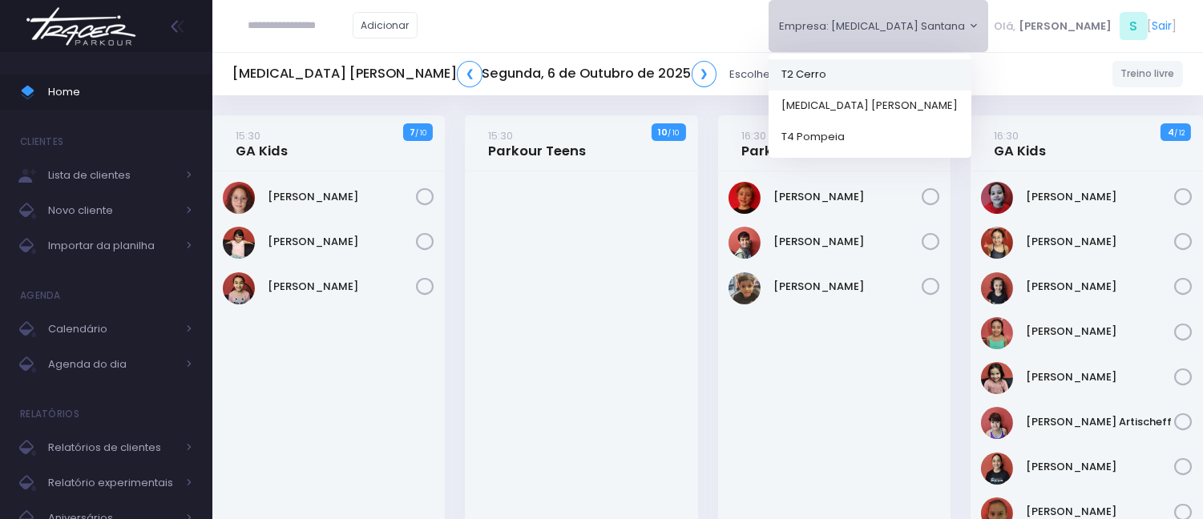
click at [938, 81] on link "T2 Cerro" at bounding box center [869, 73] width 203 height 31
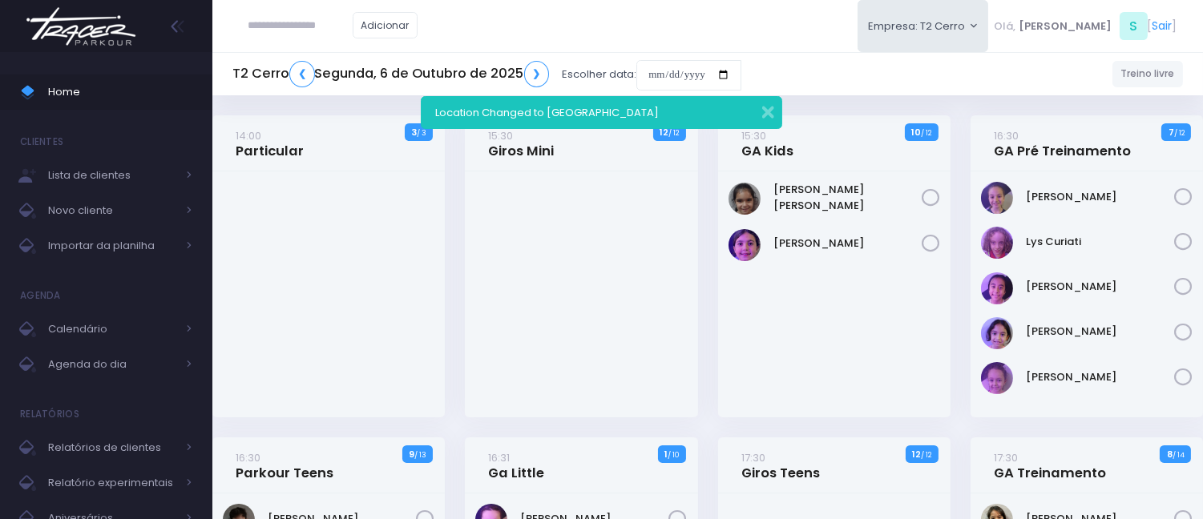
click at [345, 33] on input "text" at bounding box center [300, 25] width 104 height 30
type input "**********"
click input "submit" at bounding box center [0, 0] width 0 height 0
type input "**********"
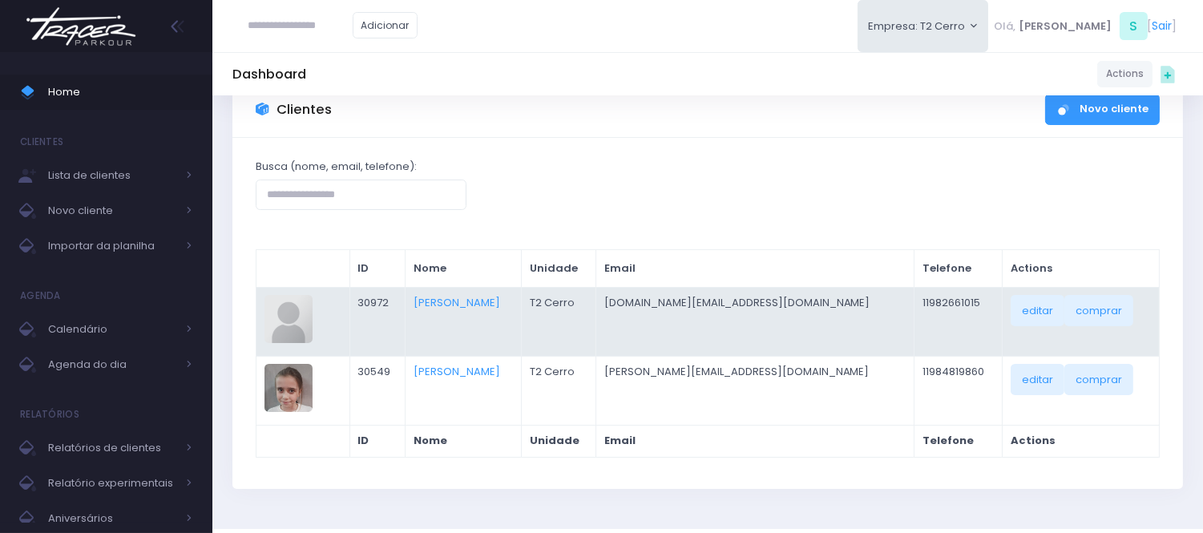
scroll to position [102, 0]
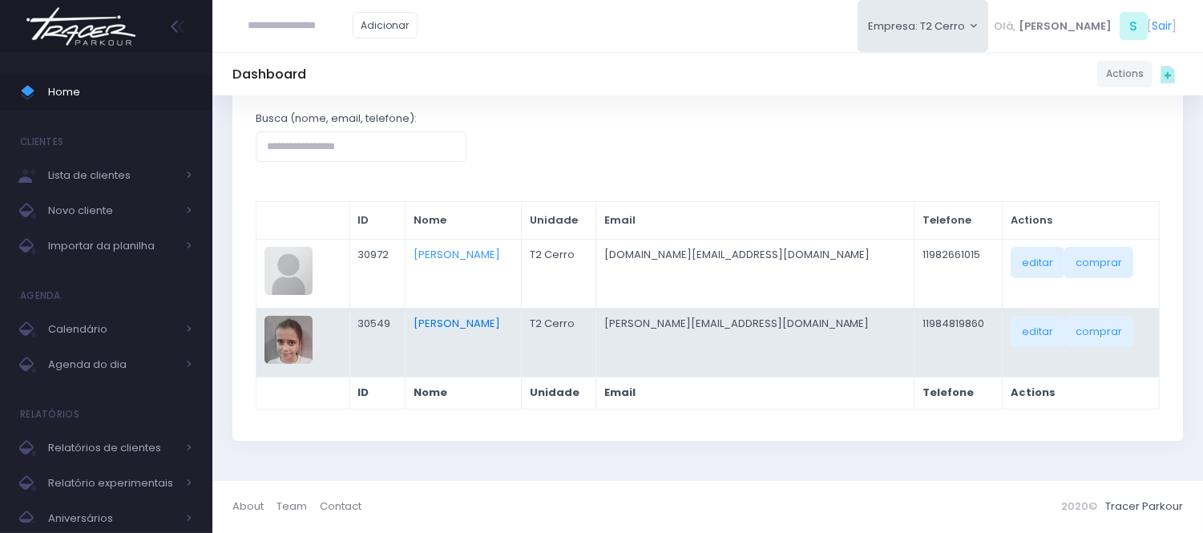
click at [479, 321] on link "Rafaela Carvalho Nunes" at bounding box center [456, 323] width 87 height 15
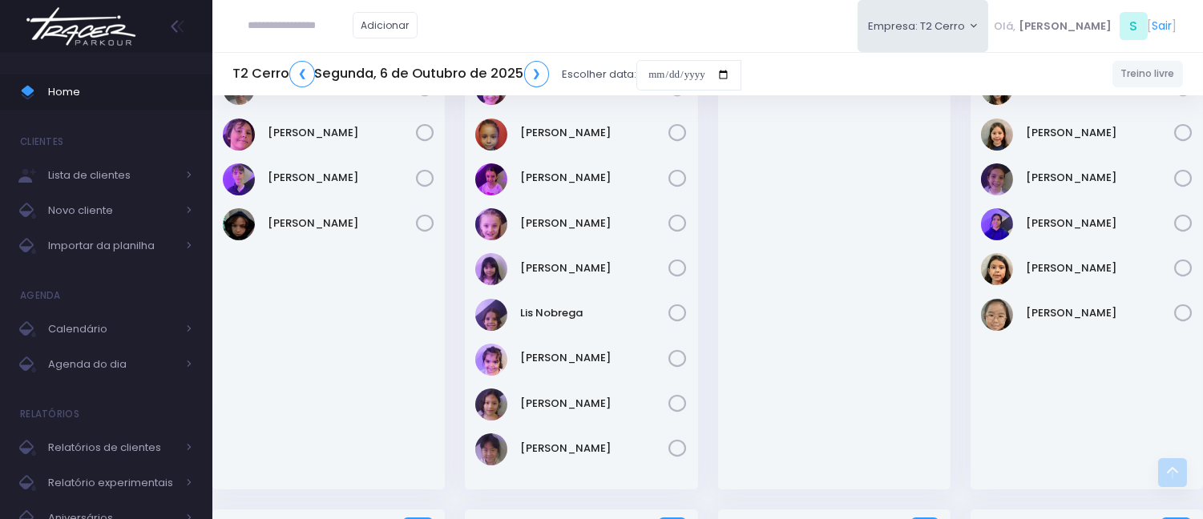
scroll to position [445, 0]
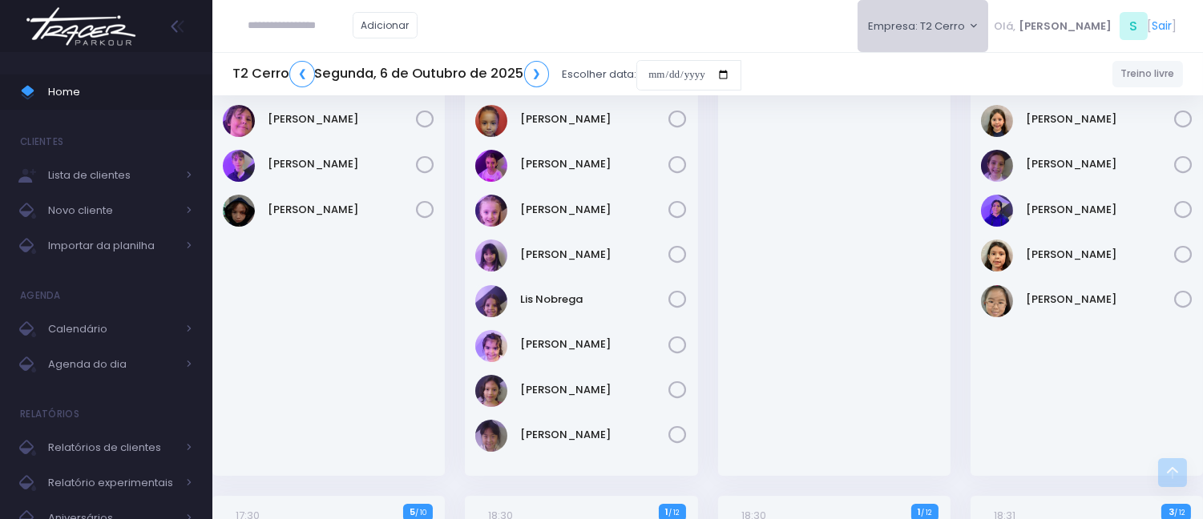
click at [914, 32] on button "Empresa: T2 Cerro" at bounding box center [922, 26] width 131 height 52
click at [949, 99] on link "[MEDICAL_DATA] [PERSON_NAME]" at bounding box center [958, 105] width 203 height 31
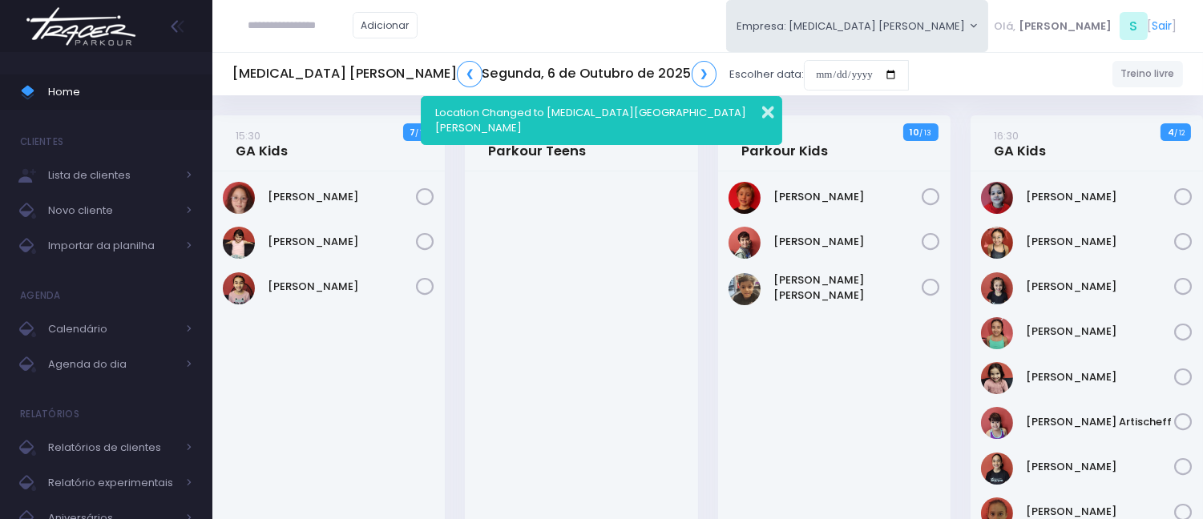
click at [768, 108] on button "button" at bounding box center [757, 110] width 32 height 18
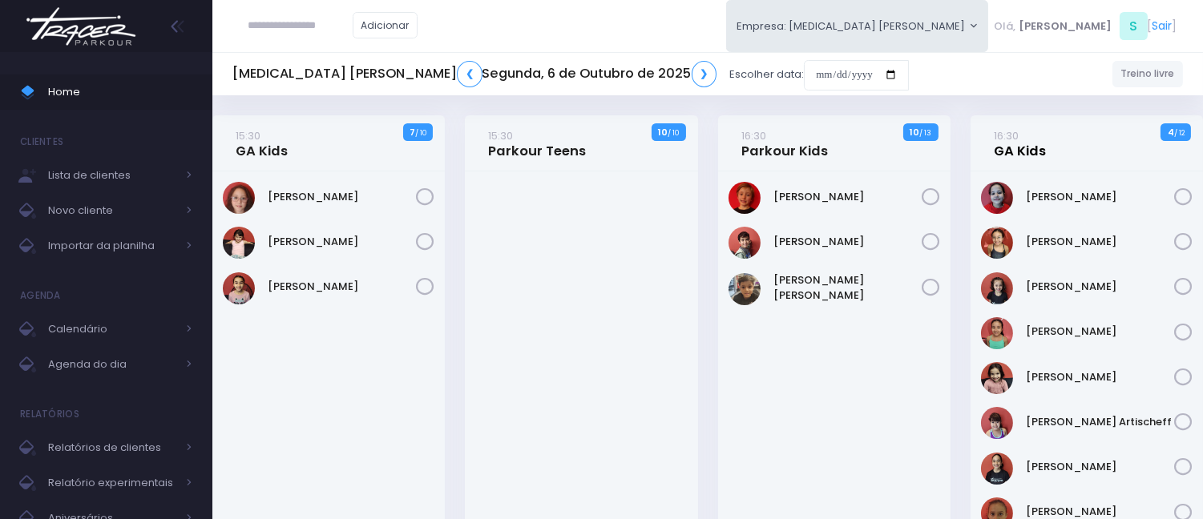
click at [1012, 155] on link "16:30 GA Kids" at bounding box center [1019, 143] width 52 height 32
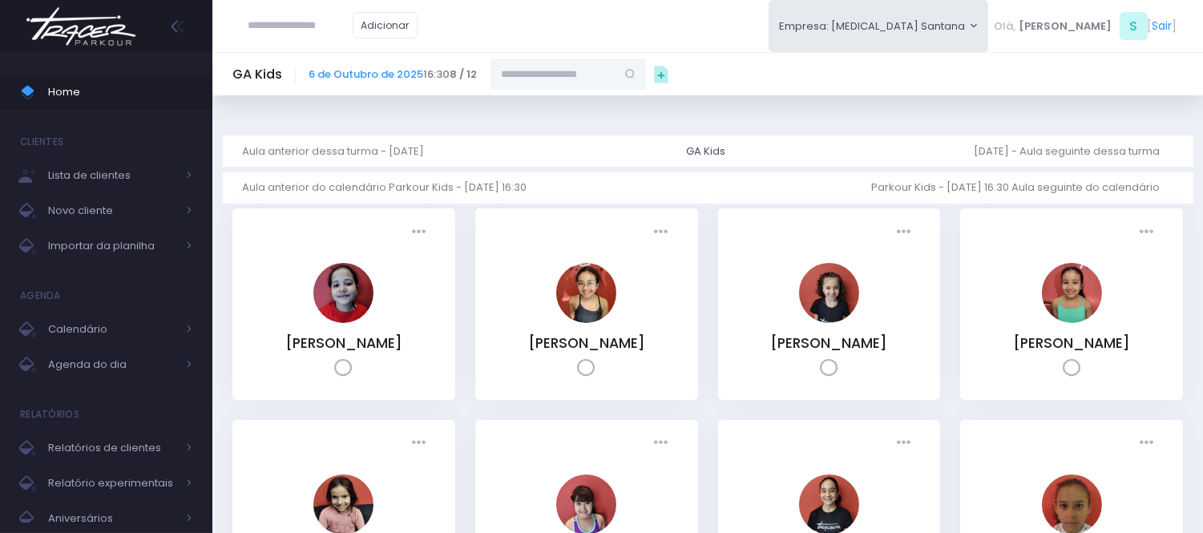
click at [565, 62] on input "text" at bounding box center [552, 73] width 125 height 30
paste input "**********"
click at [559, 103] on link "[PERSON_NAME]" at bounding box center [568, 103] width 93 height 16
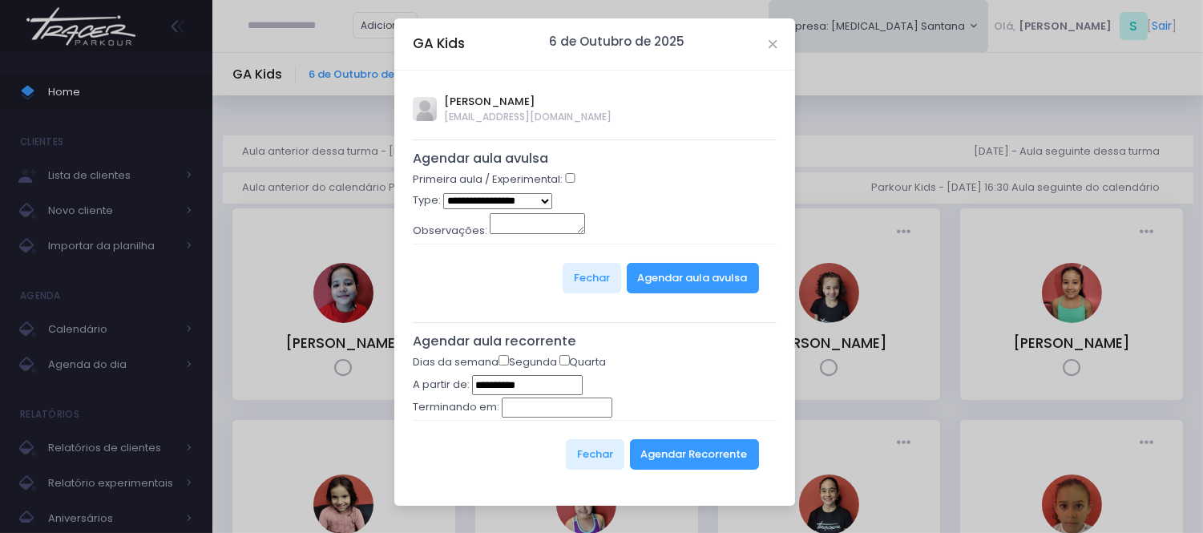
type input "**********"
select select "*"
click at [655, 285] on button "Agendar aula avulsa" at bounding box center [693, 278] width 132 height 30
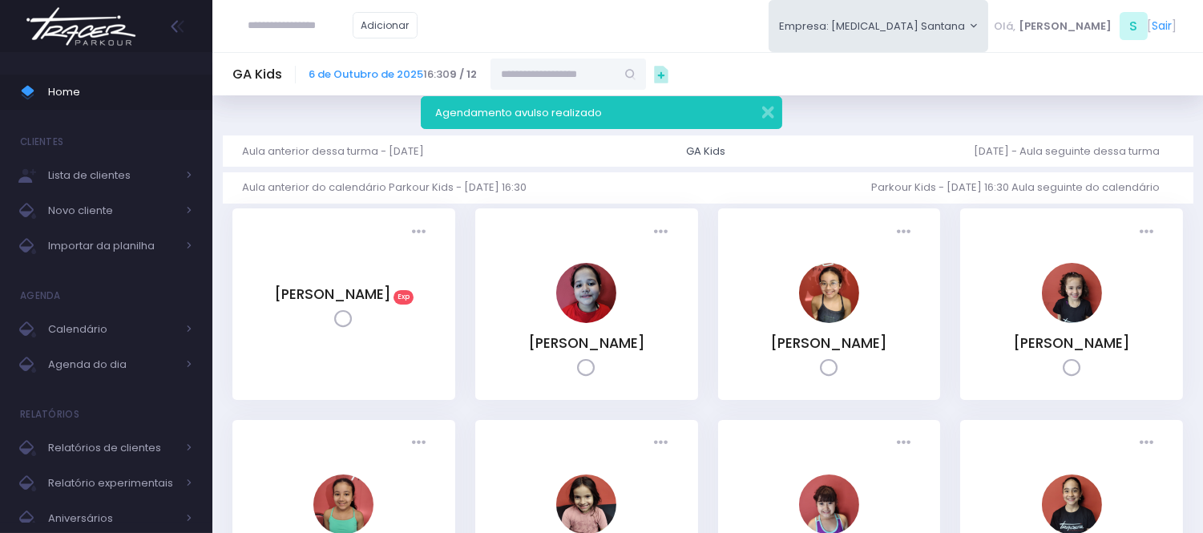
click at [254, 28] on input "text" at bounding box center [300, 25] width 104 height 30
type input "**********"
click at [300, 53] on link "[PERSON_NAME]" at bounding box center [325, 54] width 91 height 16
type input "**********"
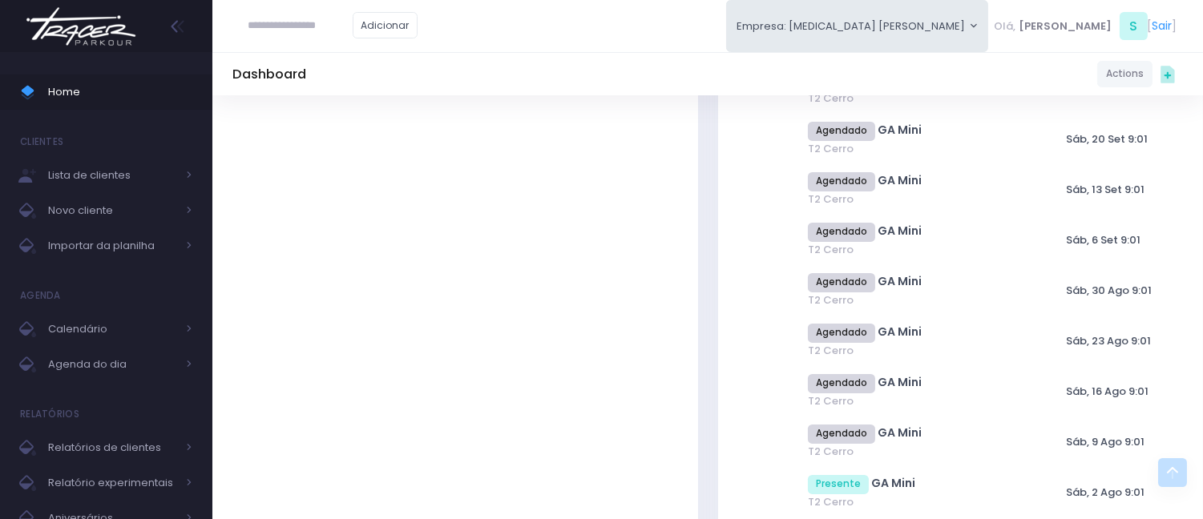
scroll to position [267, 0]
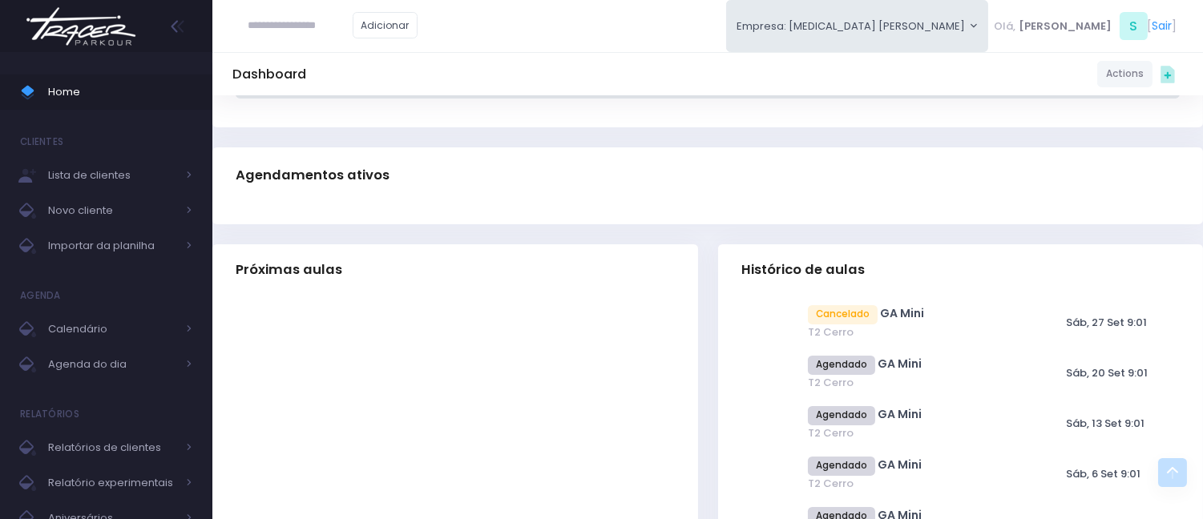
click at [349, 41] on input "text" at bounding box center [300, 25] width 104 height 30
